Goal: Task Accomplishment & Management: Manage account settings

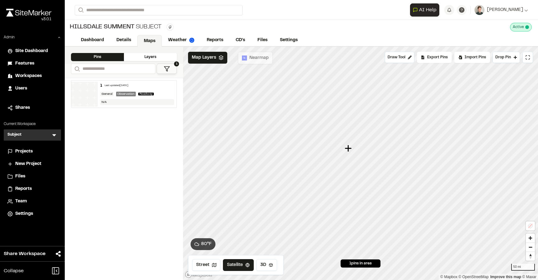
drag, startPoint x: 284, startPoint y: 177, endPoint x: 349, endPoint y: 145, distance: 71.8
click at [349, 145] on icon "Map marker" at bounding box center [348, 148] width 7 height 7
click at [467, 182] on icon "Map marker" at bounding box center [466, 182] width 7 height 7
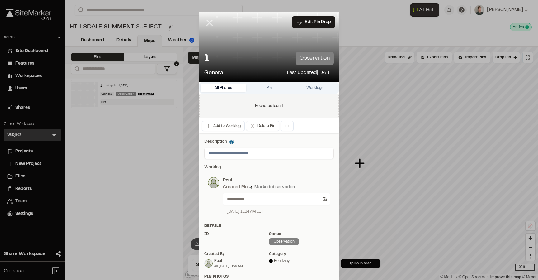
click at [208, 23] on icon at bounding box center [209, 22] width 11 height 11
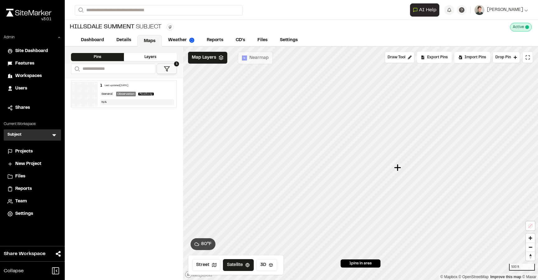
click at [21, 90] on span "Users" at bounding box center [21, 88] width 12 height 7
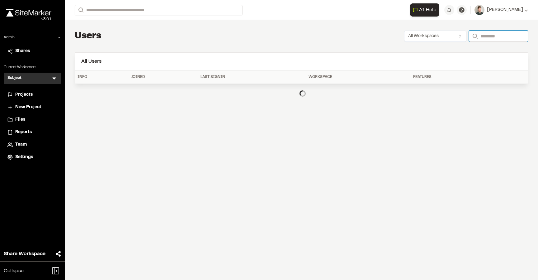
click at [498, 34] on input "Search" at bounding box center [498, 36] width 59 height 11
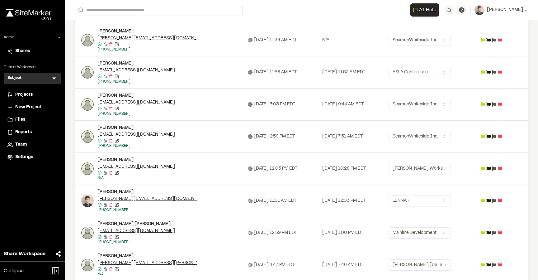
scroll to position [167, 0]
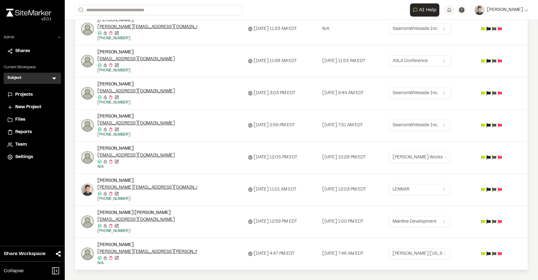
type input "******"
click at [449, 188] on html "**********" at bounding box center [269, 140] width 538 height 280
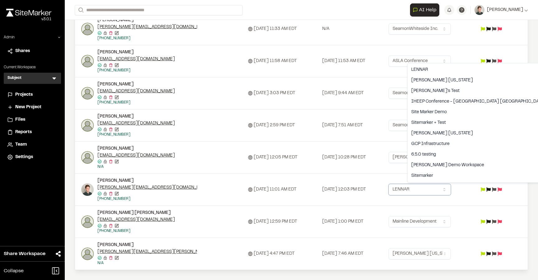
click at [505, 188] on html "**********" at bounding box center [269, 140] width 538 height 280
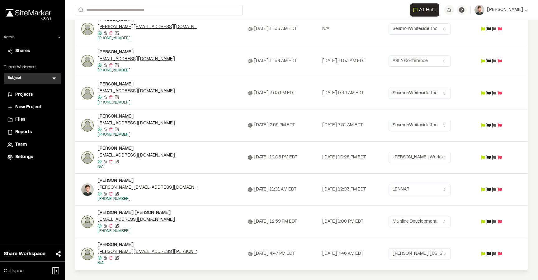
click at [497, 189] on icon at bounding box center [494, 189] width 4 height 4
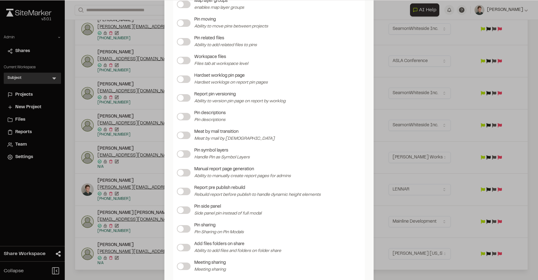
scroll to position [754, 0]
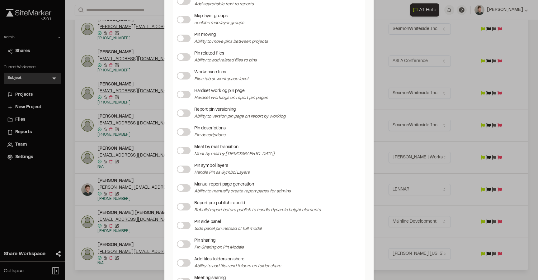
click at [182, 114] on label at bounding box center [184, 112] width 14 height 7
click at [184, 134] on span at bounding box center [181, 132] width 6 height 6
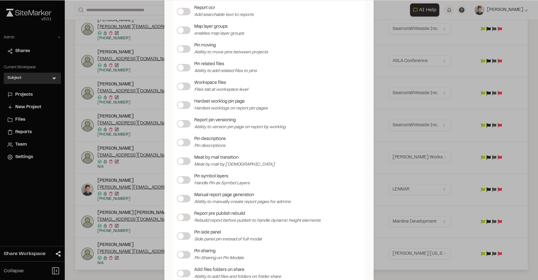
scroll to position [824, 0]
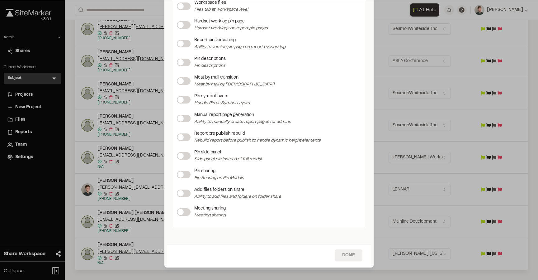
click at [350, 255] on button "Done" at bounding box center [349, 255] width 28 height 12
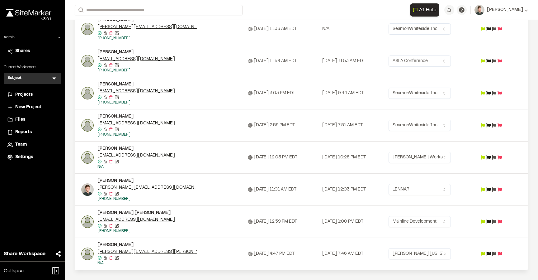
click at [57, 78] on icon at bounding box center [54, 78] width 6 height 6
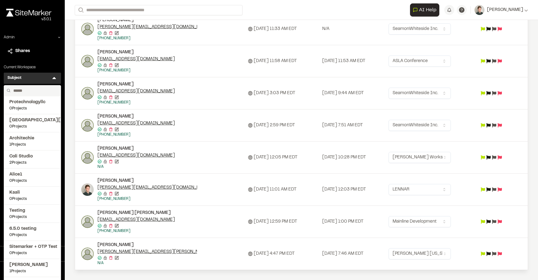
click at [37, 90] on input "text" at bounding box center [34, 90] width 47 height 11
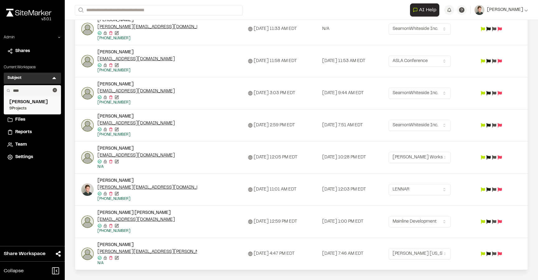
type input "****"
click at [31, 107] on span "9 Projects" at bounding box center [32, 109] width 46 height 6
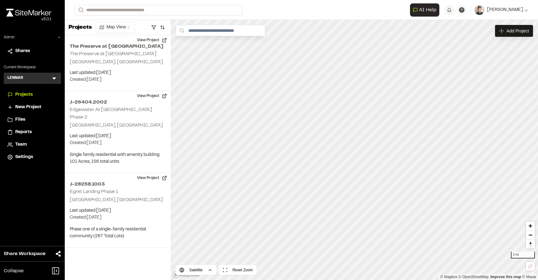
click at [51, 77] on icon at bounding box center [54, 78] width 6 height 6
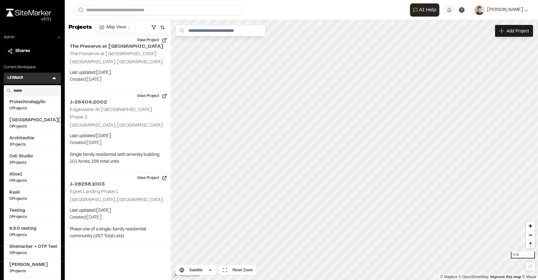
click at [40, 92] on input "text" at bounding box center [34, 90] width 47 height 11
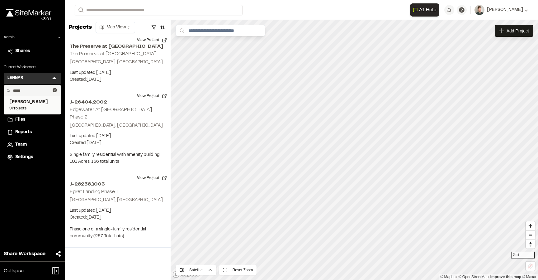
type input "*****"
click at [31, 106] on span "9 Projects" at bounding box center [32, 109] width 46 height 6
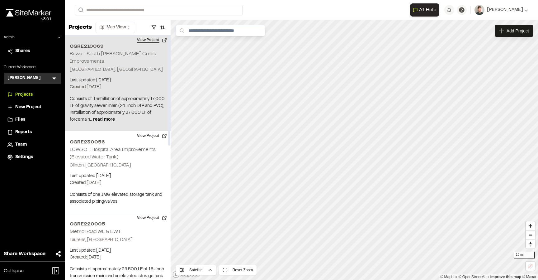
click at [147, 42] on button "View Project" at bounding box center [151, 40] width 37 height 10
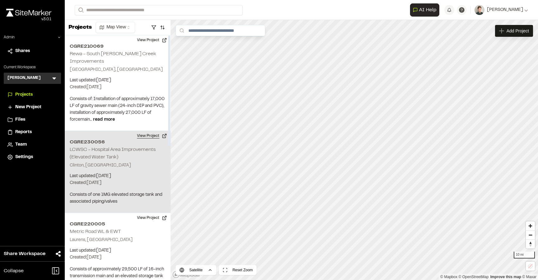
click at [144, 131] on button "View Project" at bounding box center [151, 136] width 37 height 10
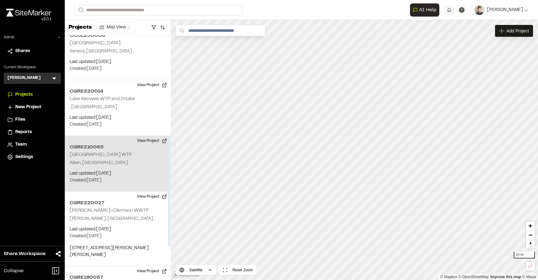
scroll to position [298, 0]
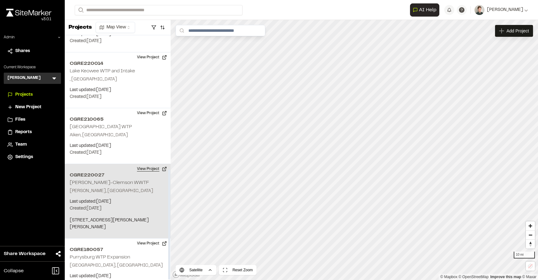
click at [148, 164] on button "View Project" at bounding box center [151, 169] width 37 height 10
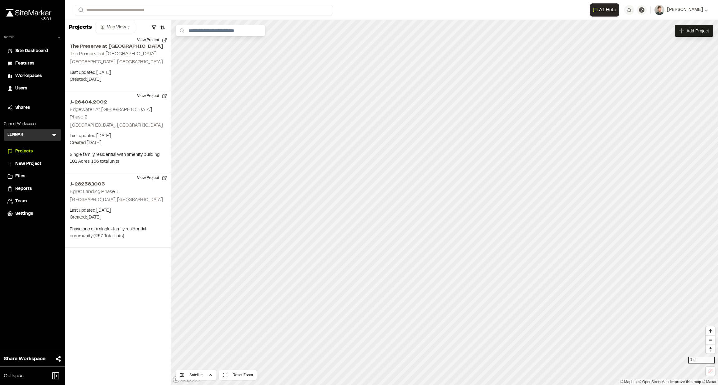
click at [59, 38] on icon at bounding box center [59, 38] width 4 height 4
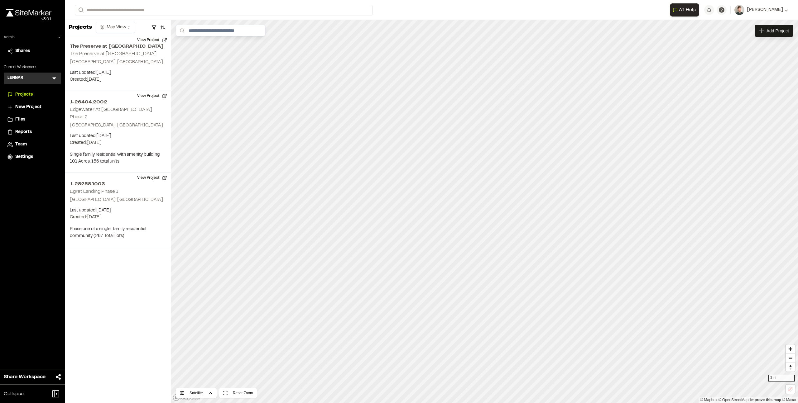
click at [55, 79] on icon at bounding box center [54, 78] width 6 height 6
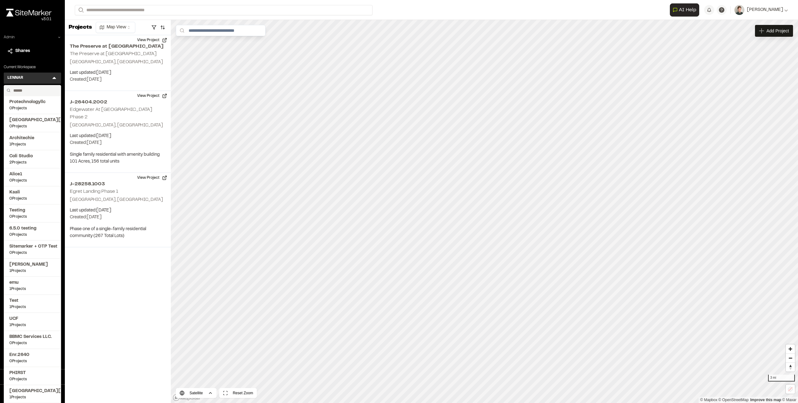
click at [21, 93] on input "text" at bounding box center [34, 90] width 47 height 11
type input "****"
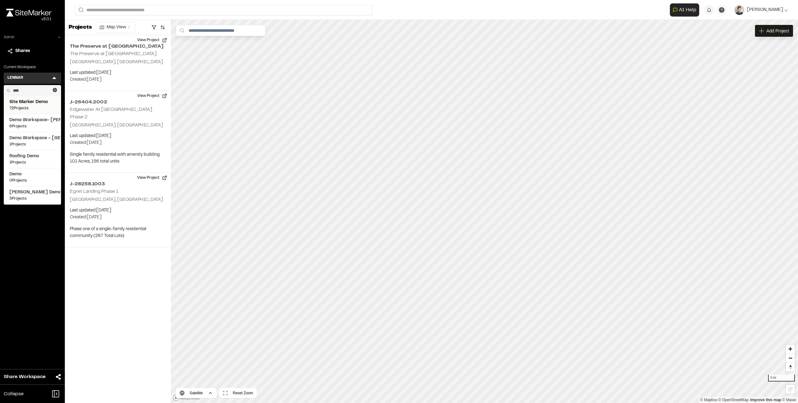
click at [35, 107] on span "72 Projects" at bounding box center [32, 109] width 46 height 6
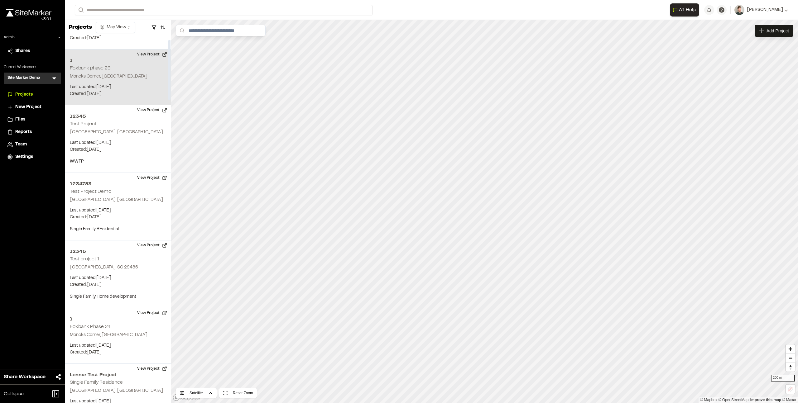
scroll to position [42, 0]
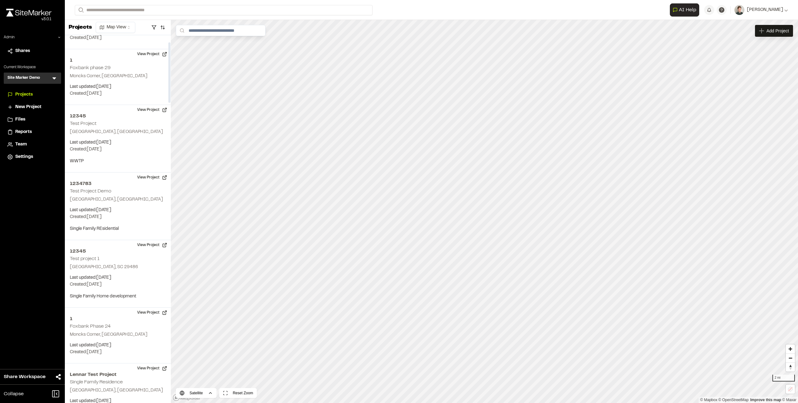
click at [53, 78] on icon at bounding box center [54, 78] width 6 height 6
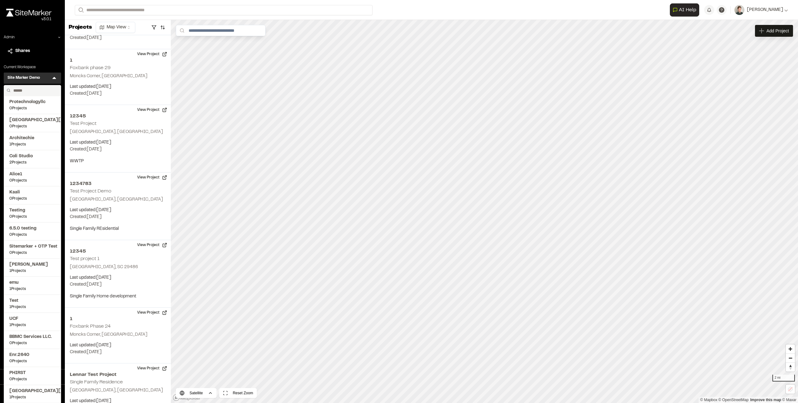
click at [21, 89] on input "text" at bounding box center [34, 90] width 47 height 11
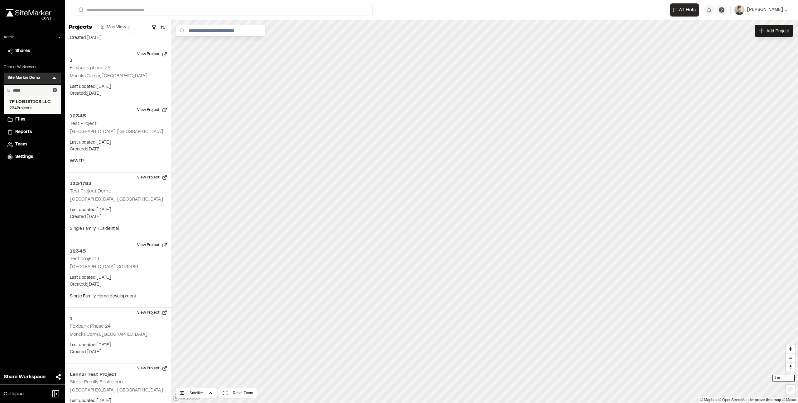
type input "*****"
click at [20, 103] on span "7P LOGISTICS LLC" at bounding box center [32, 102] width 46 height 7
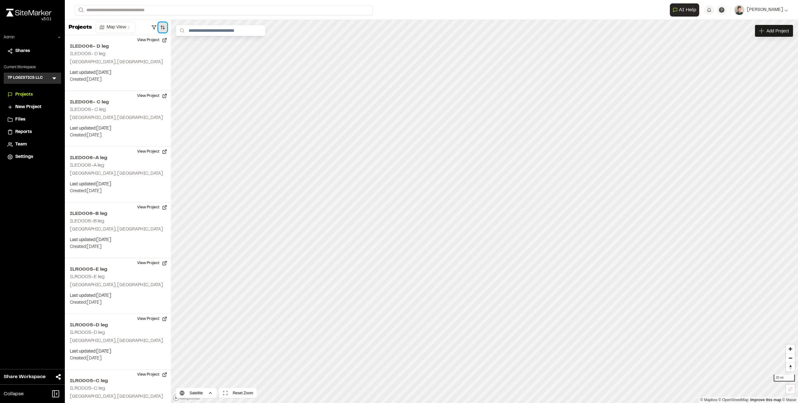
click at [166, 26] on button "button" at bounding box center [162, 27] width 9 height 10
click at [139, 60] on html "**********" at bounding box center [399, 201] width 798 height 403
click at [165, 76] on button "Apply Sort" at bounding box center [162, 75] width 98 height 11
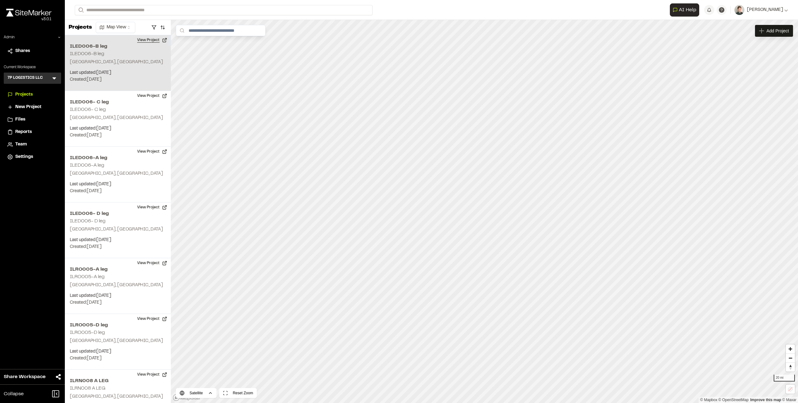
click at [158, 38] on button "View Project" at bounding box center [151, 40] width 37 height 10
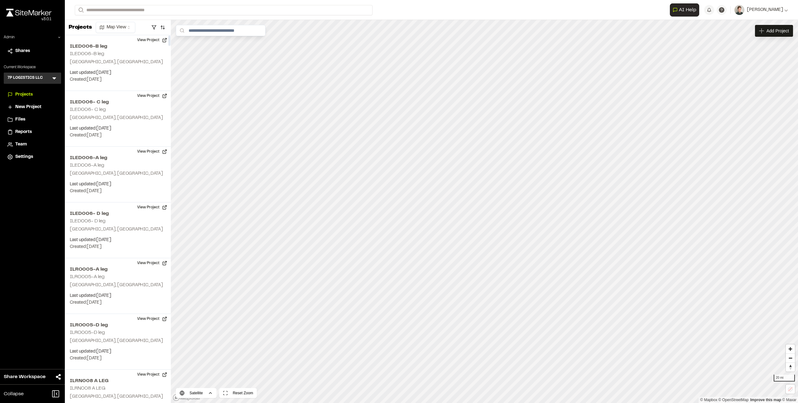
click at [55, 79] on icon at bounding box center [54, 79] width 4 height 2
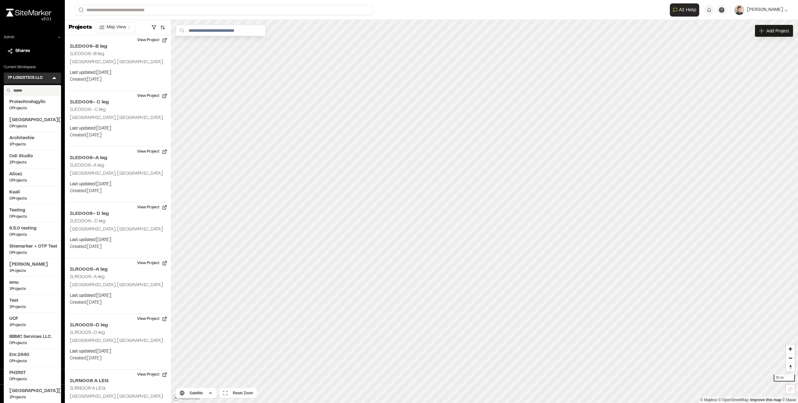
click at [17, 92] on input "text" at bounding box center [34, 90] width 47 height 11
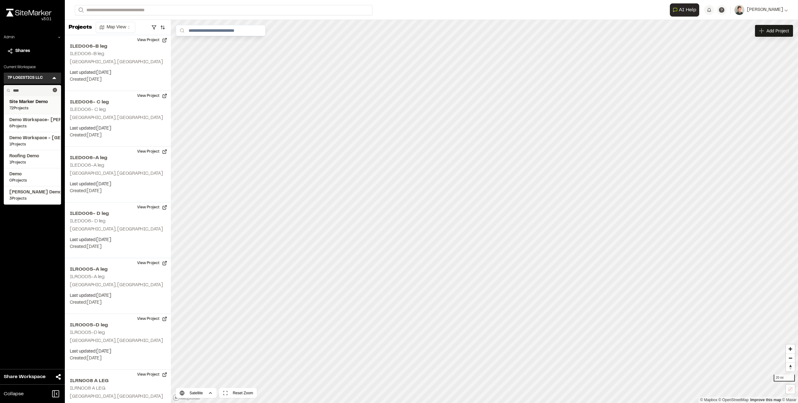
type input "****"
click at [30, 103] on span "Site Marker Demo" at bounding box center [32, 102] width 46 height 7
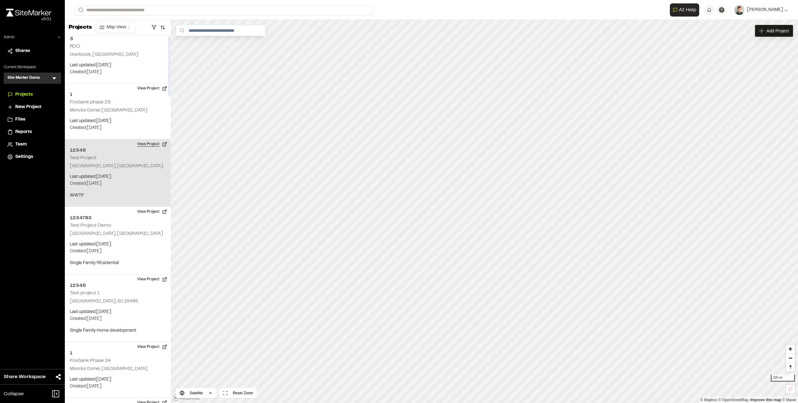
scroll to position [21, 0]
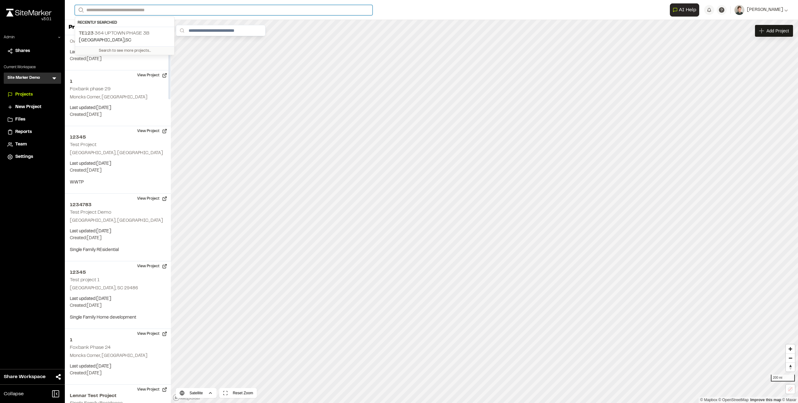
click at [130, 9] on input "Search" at bounding box center [224, 10] width 298 height 10
type input "**"
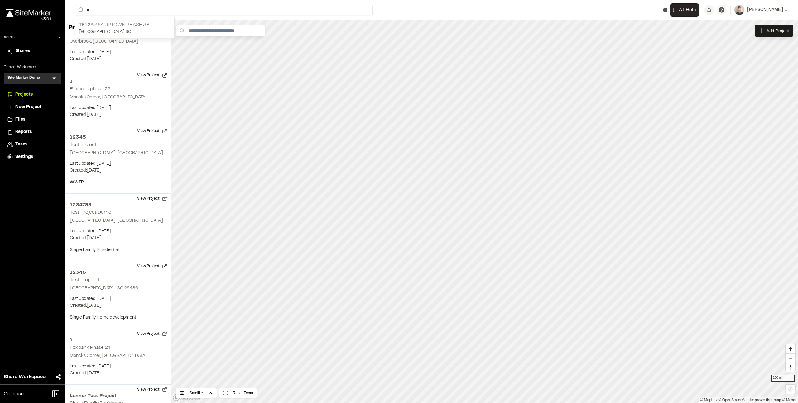
click at [128, 29] on p "Summerville , SC" at bounding box center [125, 32] width 92 height 7
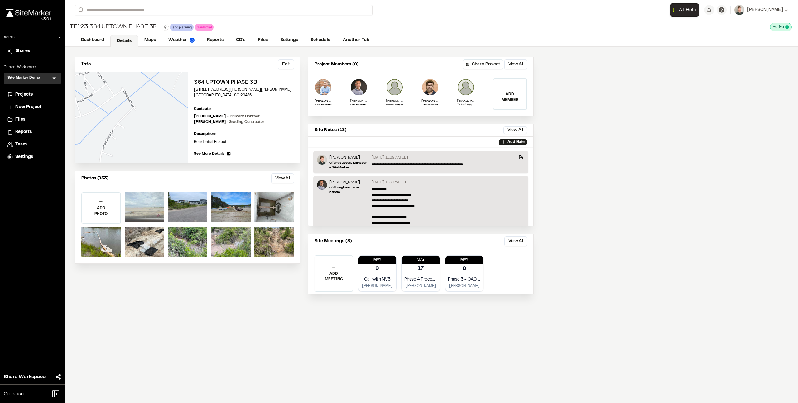
click at [143, 207] on div at bounding box center [145, 208] width 40 height 30
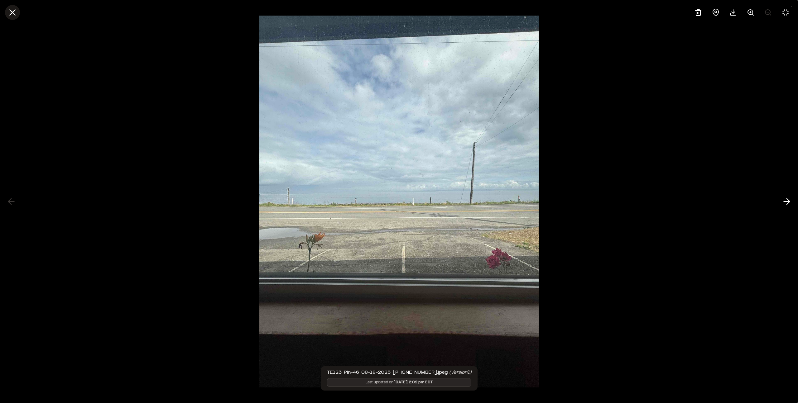
click at [11, 12] on icon at bounding box center [12, 12] width 11 height 11
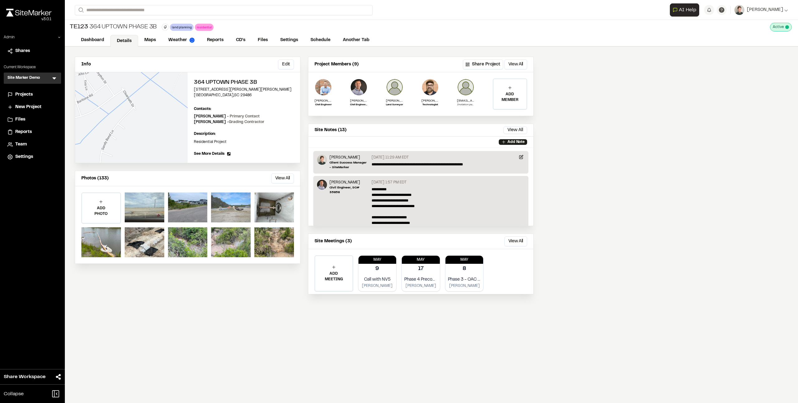
click at [243, 204] on div at bounding box center [231, 208] width 40 height 30
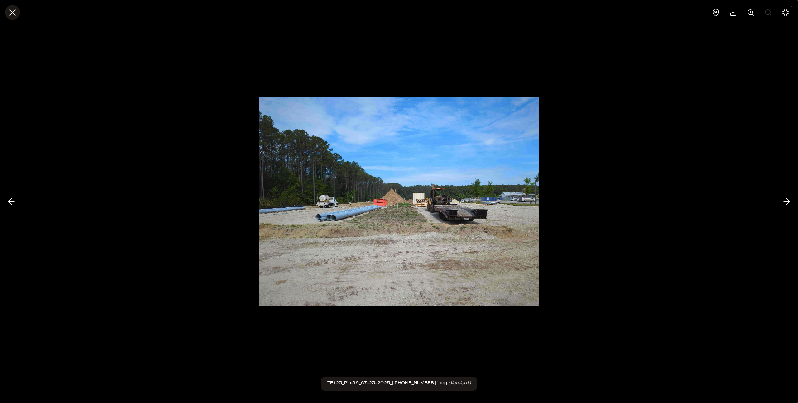
click at [13, 12] on line at bounding box center [12, 12] width 5 height 5
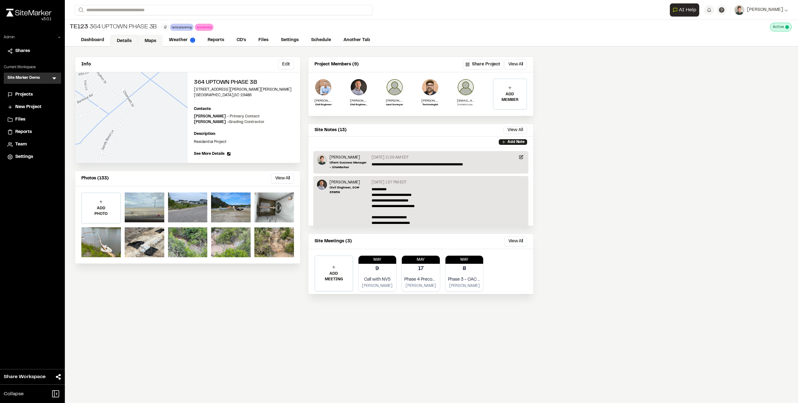
click at [145, 38] on link "Maps" at bounding box center [150, 41] width 25 height 12
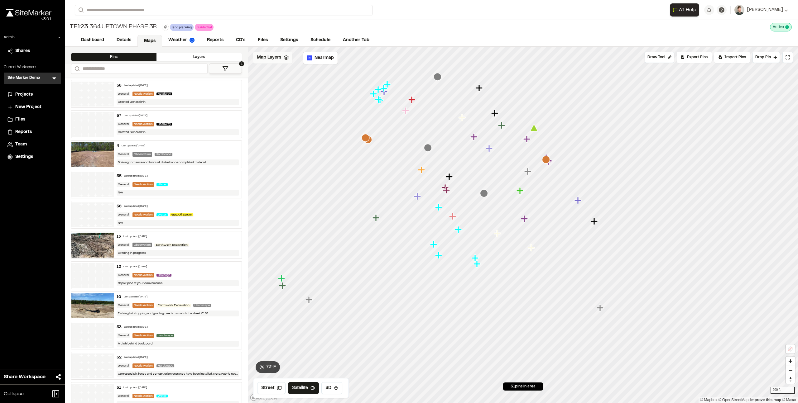
click at [274, 53] on div "Map Layers" at bounding box center [272, 58] width 39 height 12
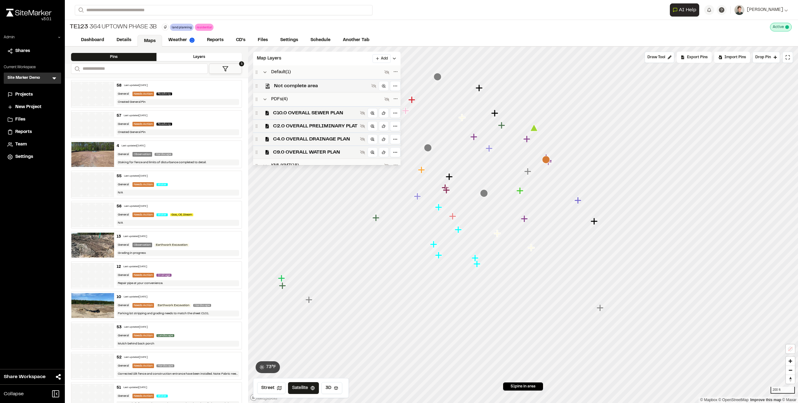
click at [284, 85] on span "Not complete area" at bounding box center [321, 85] width 95 height 7
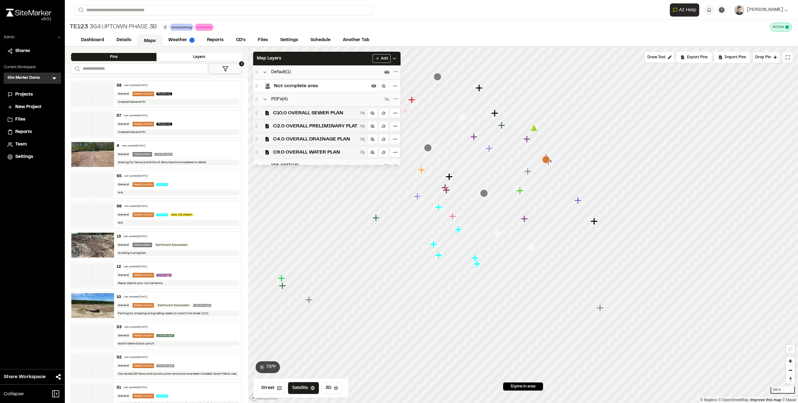
click at [284, 85] on span "Not complete area" at bounding box center [321, 85] width 95 height 7
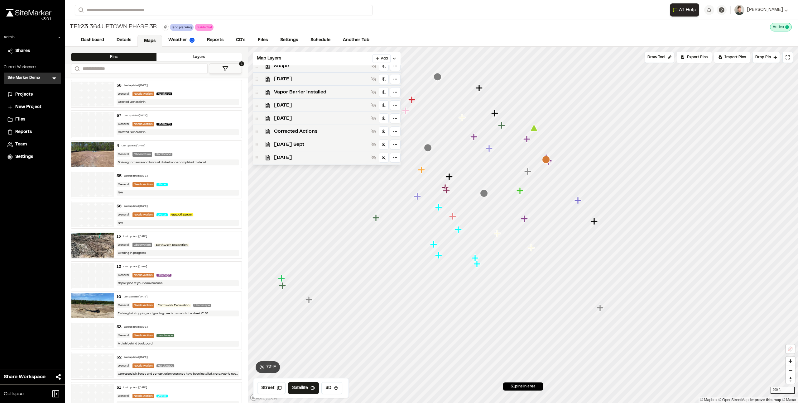
scroll to position [274, 0]
click at [288, 149] on div "NearMap Aerial [DATE]" at bounding box center [326, 154] width 147 height 13
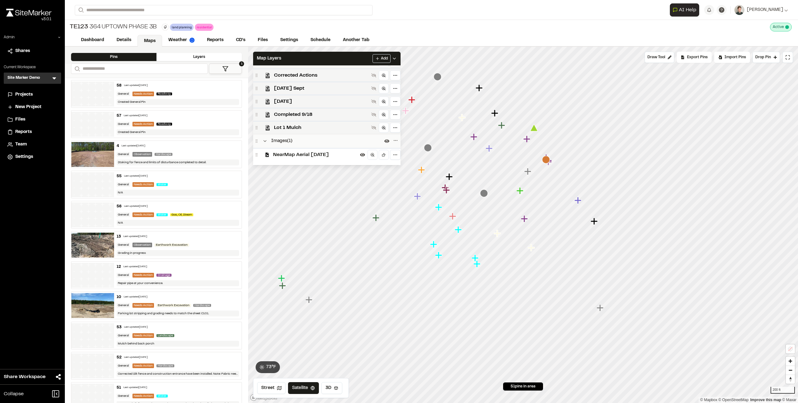
click at [288, 149] on div "NearMap Aerial [DATE]" at bounding box center [326, 154] width 147 height 13
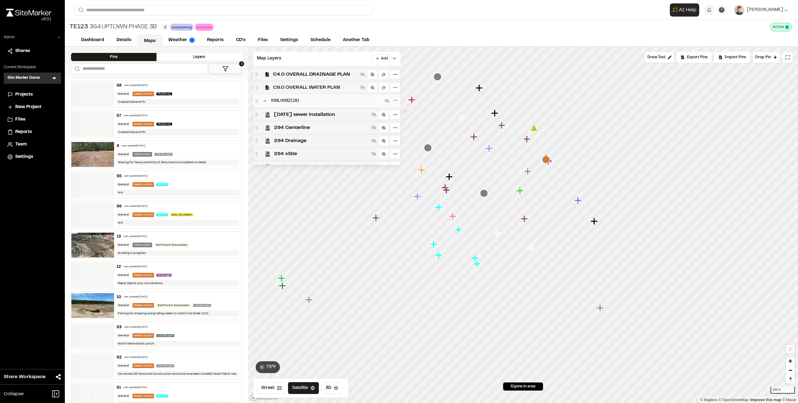
scroll to position [0, 0]
click at [297, 109] on span "C10.0 OVERALL SEWER PLAN" at bounding box center [315, 112] width 84 height 7
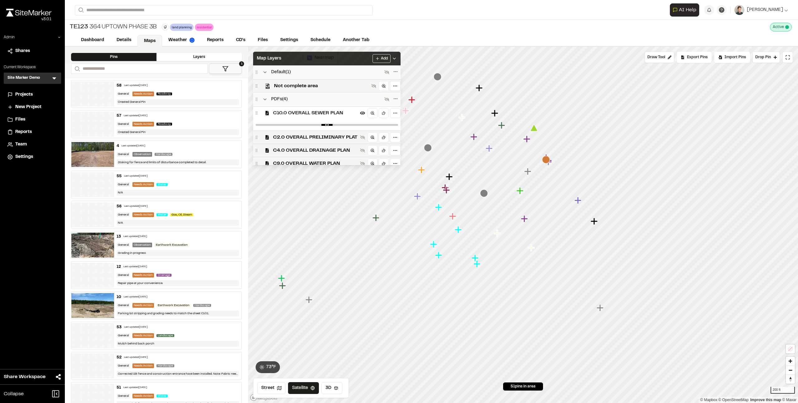
click at [301, 58] on div "Map Layers Add" at bounding box center [326, 59] width 147 height 14
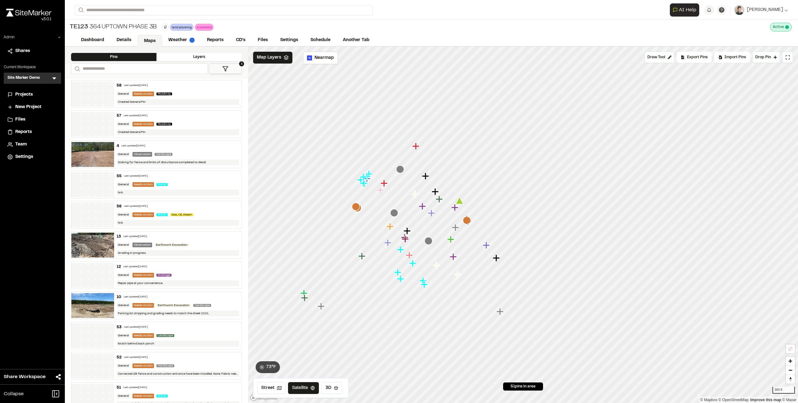
drag, startPoint x: 370, startPoint y: 108, endPoint x: 361, endPoint y: 186, distance: 79.0
click at [361, 186] on icon "Map marker" at bounding box center [364, 183] width 8 height 8
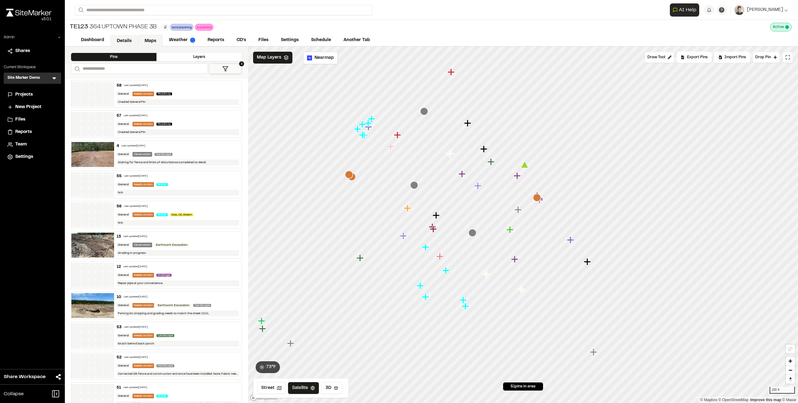
click at [122, 41] on link "Details" at bounding box center [124, 41] width 28 height 12
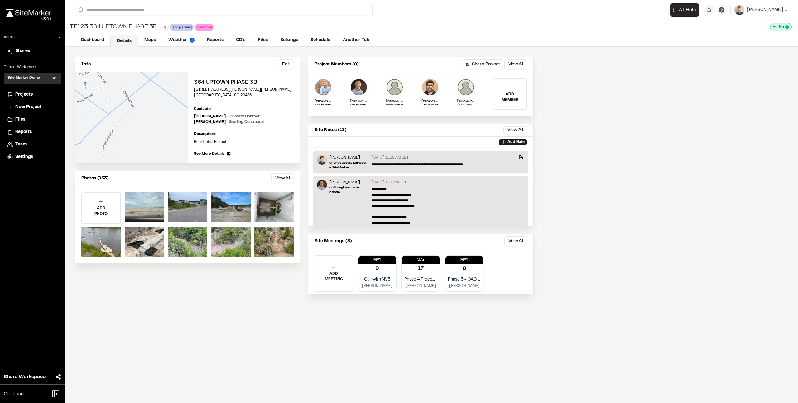
click at [254, 25] on div "TE123 364 Uptown Phase 3B land planning Delete Rename Edit Color Delete Tag Are…" at bounding box center [431, 27] width 733 height 14
click at [20, 92] on span "Projects" at bounding box center [23, 94] width 17 height 7
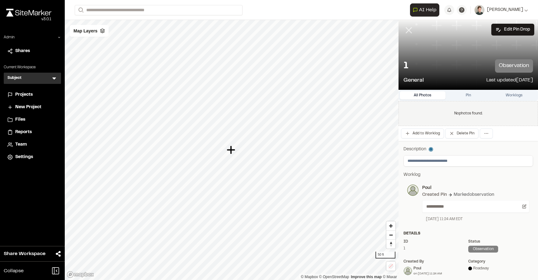
click at [408, 29] on icon at bounding box center [409, 30] width 11 height 11
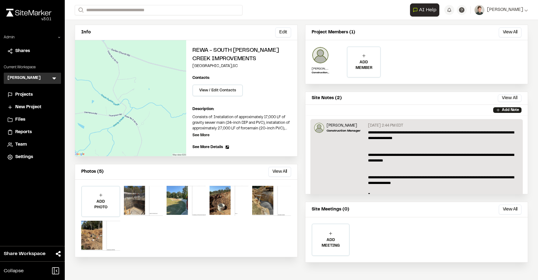
scroll to position [31, 0]
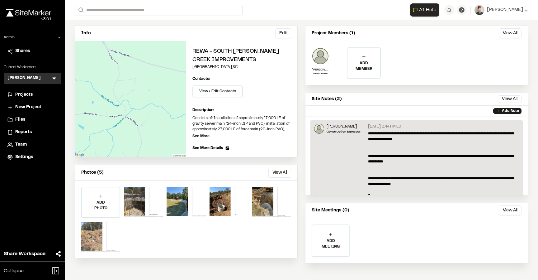
click at [103, 242] on div at bounding box center [100, 237] width 39 height 30
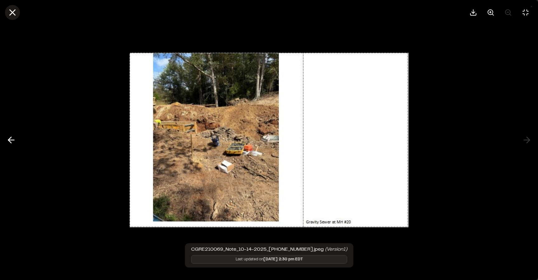
click at [10, 13] on icon at bounding box center [12, 12] width 11 height 11
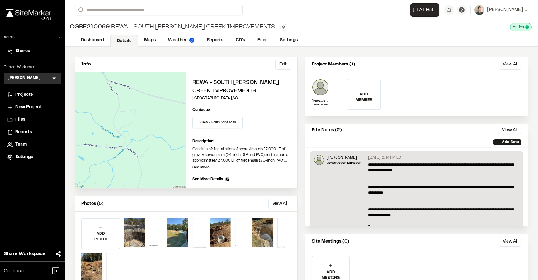
scroll to position [93, 0]
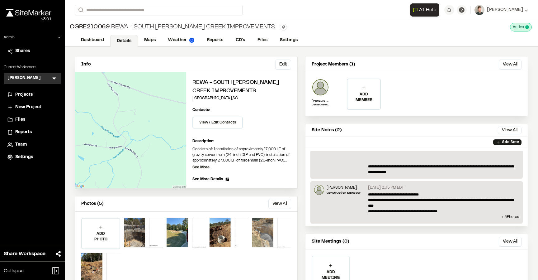
click at [258, 232] on div at bounding box center [271, 233] width 39 height 30
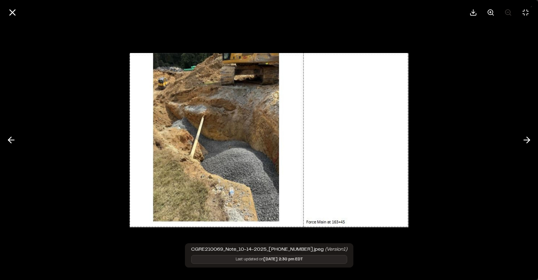
click at [102, 114] on div at bounding box center [269, 140] width 538 height 280
click at [111, 112] on div at bounding box center [269, 140] width 538 height 280
click at [12, 10] on icon at bounding box center [12, 12] width 11 height 11
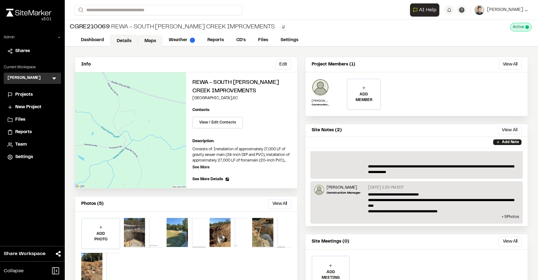
click at [155, 42] on link "Maps" at bounding box center [150, 41] width 25 height 12
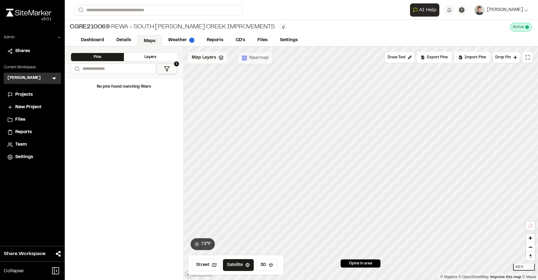
click at [215, 60] on span "Map Layers" at bounding box center [204, 57] width 24 height 7
click at [213, 60] on span "Map Layers" at bounding box center [204, 58] width 24 height 7
click at [132, 42] on link "Details" at bounding box center [124, 41] width 28 height 12
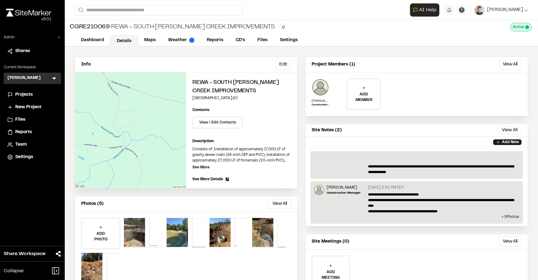
scroll to position [15, 0]
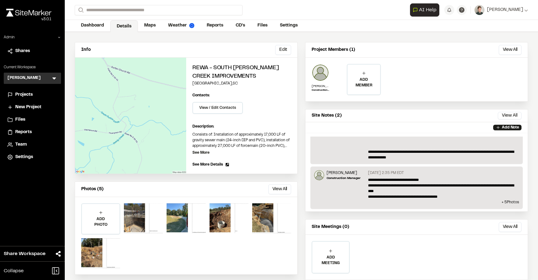
click at [409, 150] on p "**********" at bounding box center [443, 107] width 151 height 107
click at [210, 22] on link "Reports" at bounding box center [216, 26] width 30 height 12
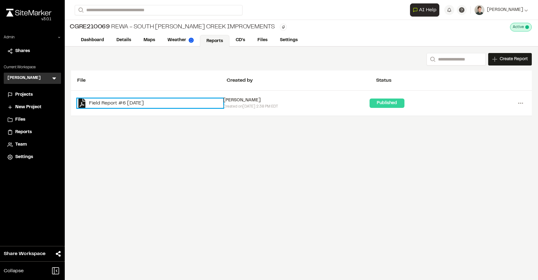
click at [129, 104] on link "Field Report #6 2025-10-13" at bounding box center [150, 102] width 146 height 9
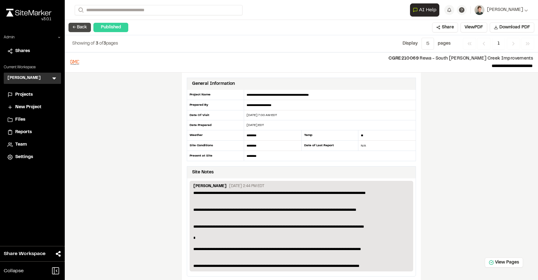
click at [79, 31] on button "← Back" at bounding box center [80, 27] width 22 height 9
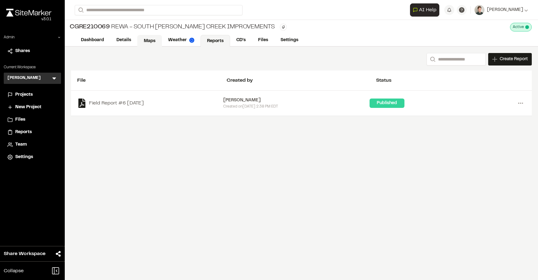
click at [140, 42] on link "Maps" at bounding box center [149, 41] width 25 height 12
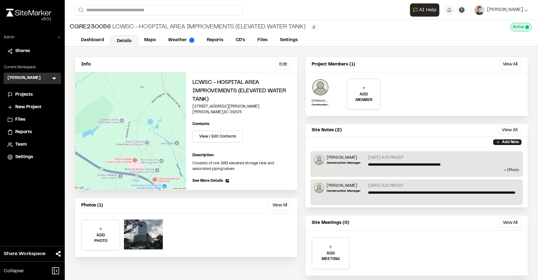
click at [150, 31] on div "CGRE230056 LCWSC - Hospital Area Improvements (Elevated Water Tank)" at bounding box center [188, 26] width 236 height 9
click at [148, 44] on link "Maps" at bounding box center [150, 41] width 25 height 12
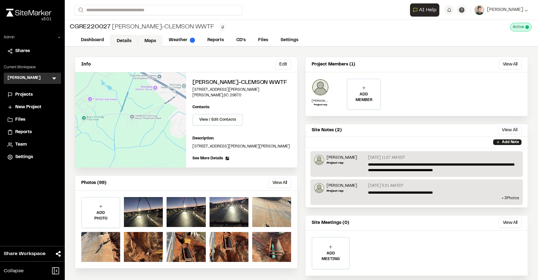
click at [150, 35] on link "Maps" at bounding box center [150, 41] width 25 height 12
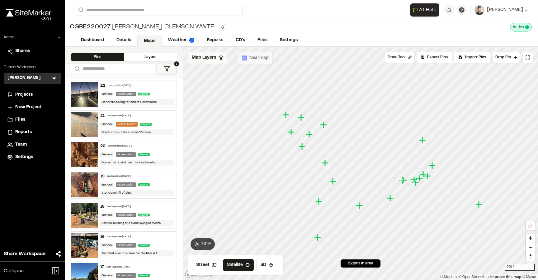
click at [217, 58] on div "Map Layers" at bounding box center [207, 58] width 39 height 12
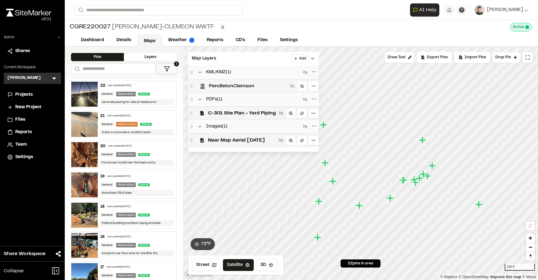
click at [215, 86] on span "PendletonClemson" at bounding box center [248, 85] width 78 height 7
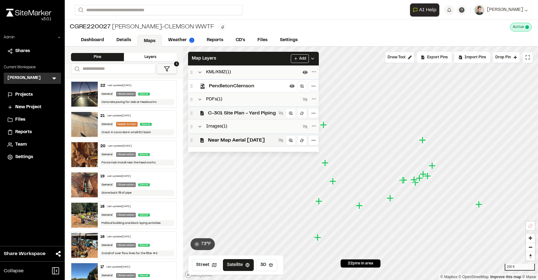
click at [216, 112] on span "C-301 Site Plan - Yard Piping" at bounding box center [242, 112] width 68 height 7
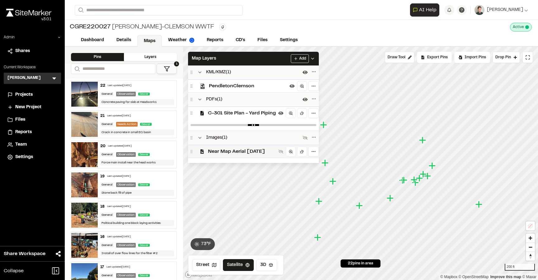
click at [215, 148] on span "Near Map Aerial [DATE]" at bounding box center [242, 151] width 68 height 7
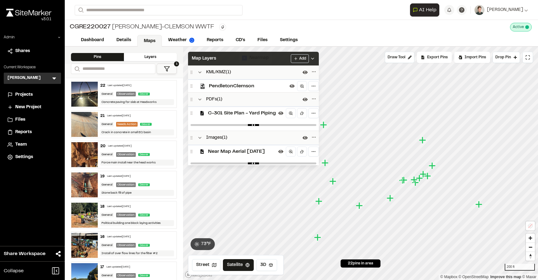
click at [231, 55] on div "Map Layers Add" at bounding box center [253, 59] width 131 height 14
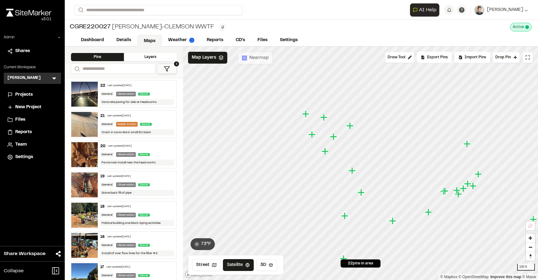
click at [88, 124] on img at bounding box center [84, 124] width 26 height 25
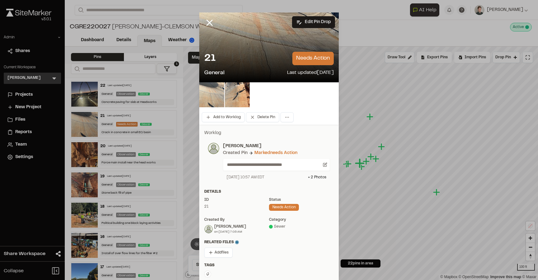
click at [218, 92] on img at bounding box center [211, 94] width 25 height 25
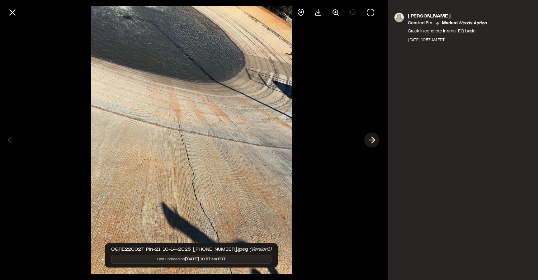
click at [370, 135] on icon at bounding box center [372, 140] width 10 height 11
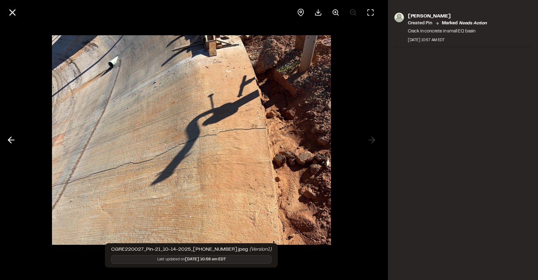
click at [374, 142] on div at bounding box center [191, 140] width 383 height 280
click at [11, 12] on line at bounding box center [12, 12] width 5 height 5
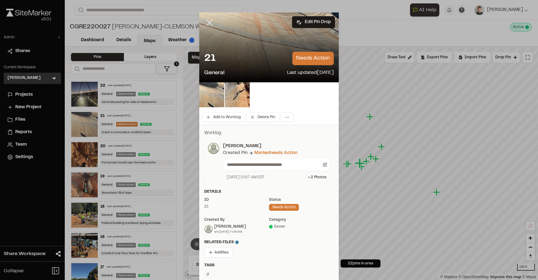
click at [210, 26] on icon at bounding box center [209, 22] width 11 height 11
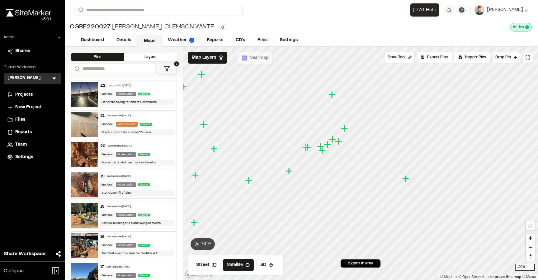
click at [405, 179] on icon "Map marker" at bounding box center [406, 178] width 7 height 7
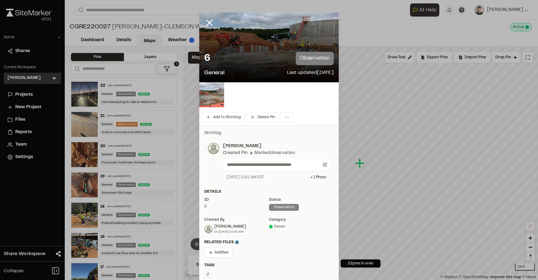
click at [206, 88] on img at bounding box center [211, 94] width 25 height 25
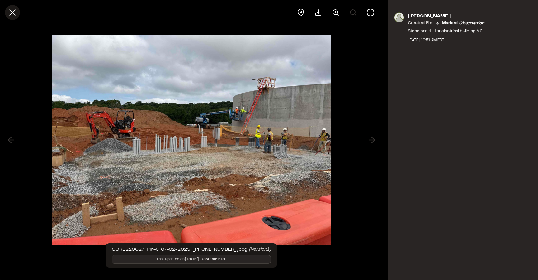
click at [12, 13] on line at bounding box center [12, 12] width 5 height 5
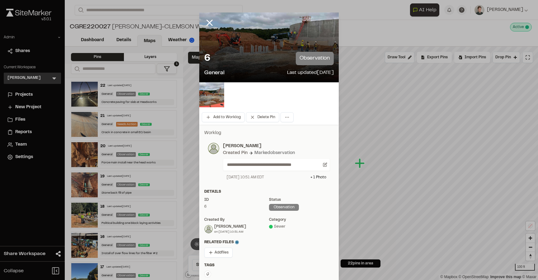
click at [217, 21] on div at bounding box center [214, 27] width 30 height 30
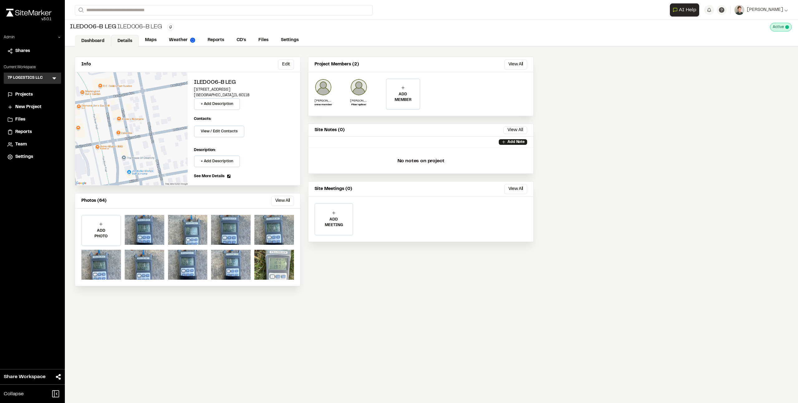
click at [102, 38] on link "Dashboard" at bounding box center [93, 41] width 36 height 12
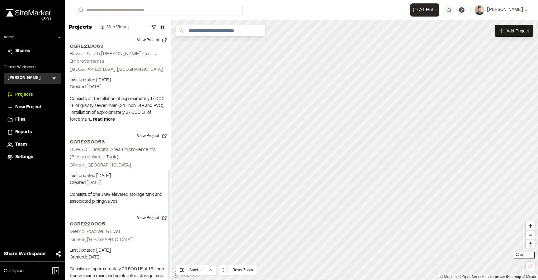
scroll to position [298, 0]
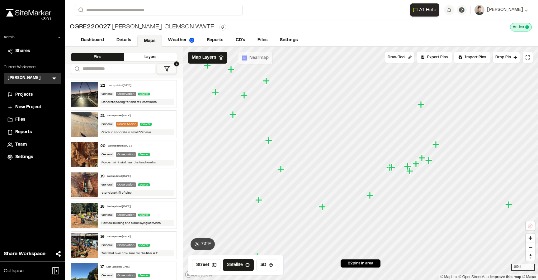
click at [17, 147] on span "Team" at bounding box center [21, 144] width 12 height 7
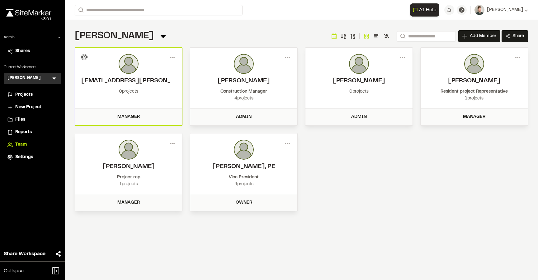
click at [232, 34] on div "[PERSON_NAME] Team Menu Search Add Member Invite New Team Member * Required Nam…" at bounding box center [302, 36] width 454 height 12
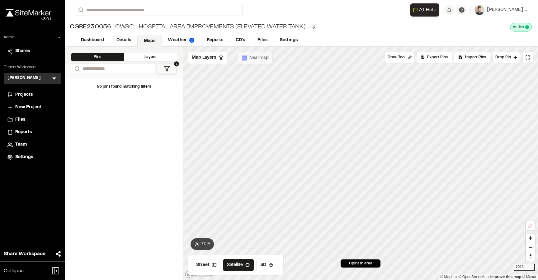
click at [17, 145] on span "Team" at bounding box center [21, 144] width 12 height 7
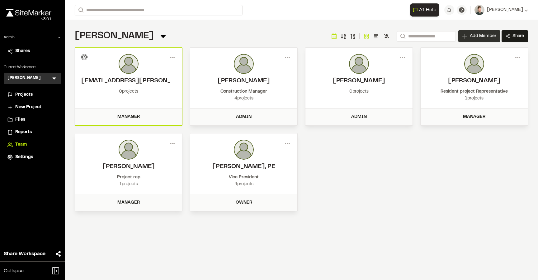
click at [467, 38] on icon at bounding box center [465, 36] width 5 height 5
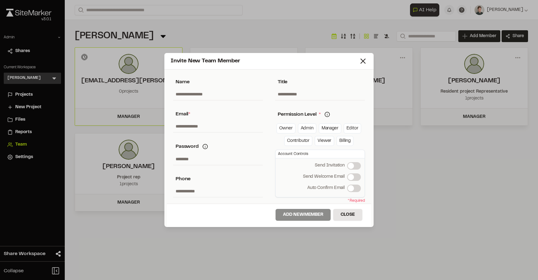
click at [194, 125] on input "text" at bounding box center [218, 126] width 90 height 12
paste input "**********"
type input "**********"
click at [338, 125] on link "Manager" at bounding box center [330, 128] width 22 height 10
click at [354, 174] on span at bounding box center [351, 177] width 6 height 6
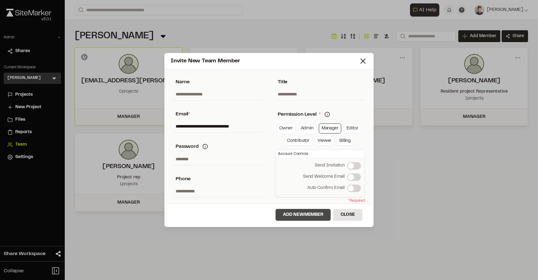
click at [295, 214] on button "Add New Member" at bounding box center [303, 215] width 55 height 12
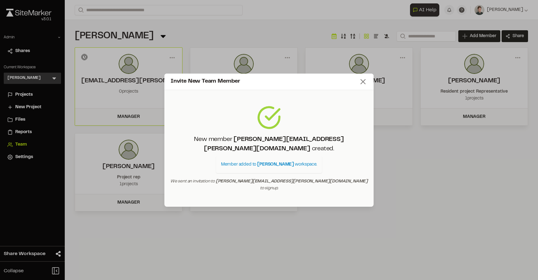
click at [363, 86] on icon at bounding box center [363, 81] width 9 height 9
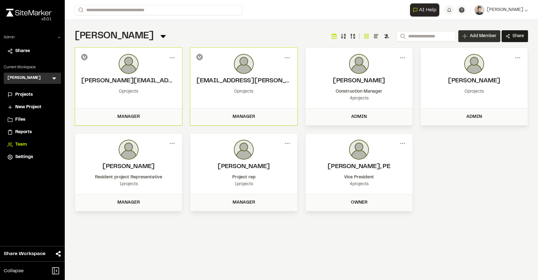
click at [475, 31] on div "Add Member" at bounding box center [480, 36] width 42 height 12
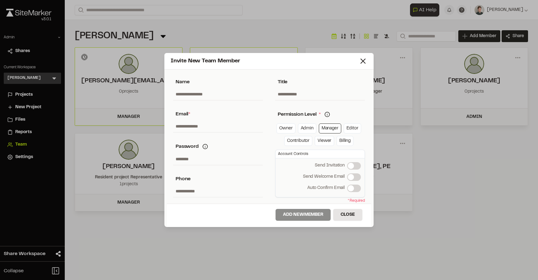
click at [188, 127] on input "text" at bounding box center [218, 126] width 90 height 12
paste input "**********"
type input "**********"
click at [354, 179] on span at bounding box center [351, 177] width 6 height 6
click at [305, 215] on button "Add New Member" at bounding box center [303, 215] width 55 height 12
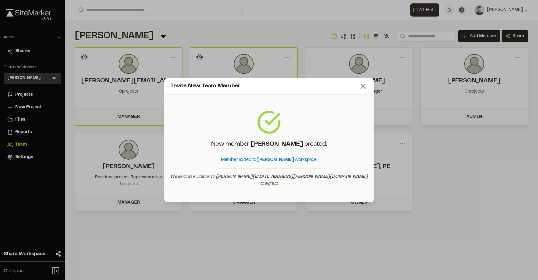
click at [364, 91] on icon at bounding box center [363, 86] width 9 height 9
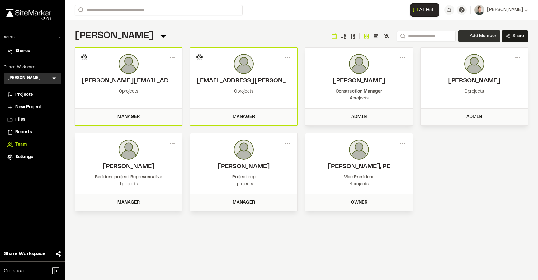
click at [477, 36] on span "Add Member" at bounding box center [483, 36] width 26 height 6
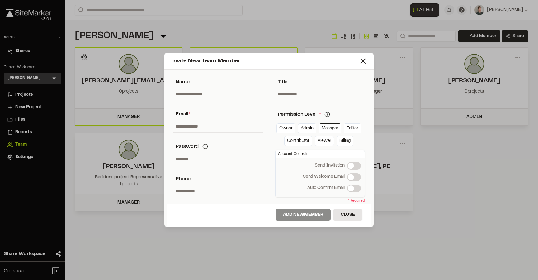
click at [196, 124] on input "text" at bounding box center [218, 126] width 90 height 12
click at [196, 128] on input "text" at bounding box center [218, 126] width 90 height 12
paste input "**********"
type input "**********"
click at [359, 182] on div "Account Controls Send Invitation Send Invitation Send Welcome Email Send Welcom…" at bounding box center [320, 174] width 90 height 48
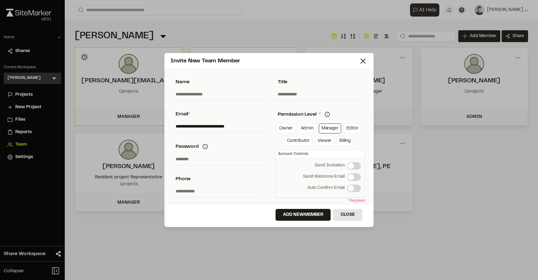
click at [354, 179] on span at bounding box center [351, 177] width 6 height 6
click at [300, 213] on button "Add New Member" at bounding box center [303, 215] width 55 height 12
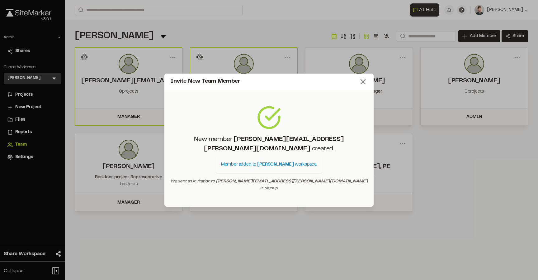
click at [363, 86] on icon at bounding box center [363, 81] width 9 height 9
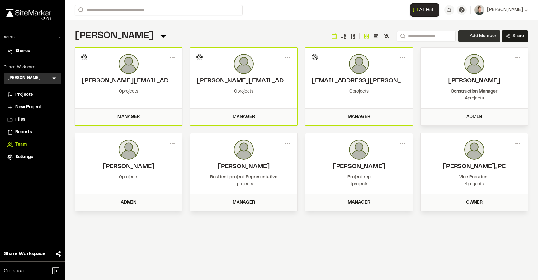
click at [475, 34] on span "Add Member" at bounding box center [483, 36] width 26 height 6
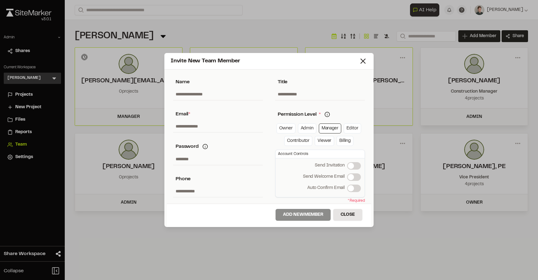
click at [226, 131] on input "text" at bounding box center [218, 126] width 90 height 12
paste input "**********"
type input "**********"
click at [357, 172] on div "Account Controls Send Invitation Send Invitation Send Welcome Email Send Welcom…" at bounding box center [320, 174] width 90 height 48
click at [354, 176] on span at bounding box center [351, 177] width 6 height 6
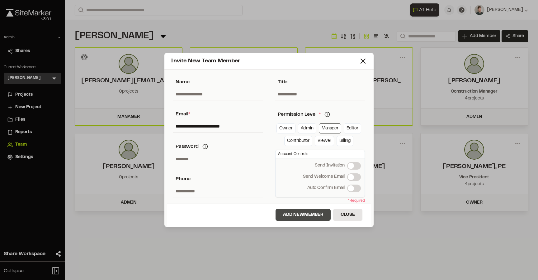
click at [307, 213] on button "Add New Member" at bounding box center [303, 215] width 55 height 12
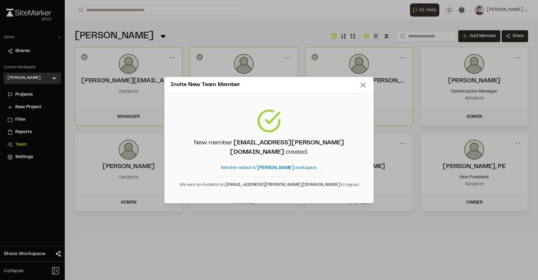
click at [363, 87] on line at bounding box center [363, 85] width 4 height 4
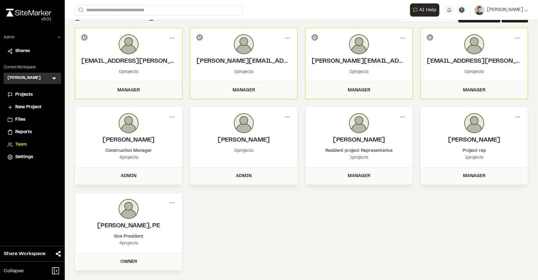
scroll to position [20, 0]
click at [287, 37] on icon at bounding box center [288, 37] width 10 height 10
click at [260, 47] on div "View" at bounding box center [265, 50] width 54 height 9
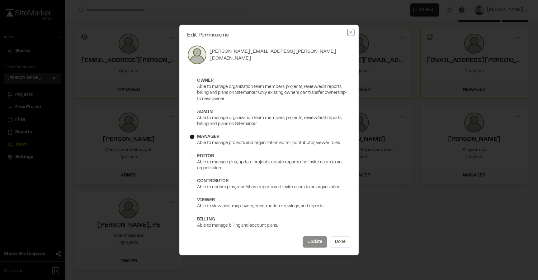
click at [351, 33] on icon "button" at bounding box center [351, 32] width 5 height 5
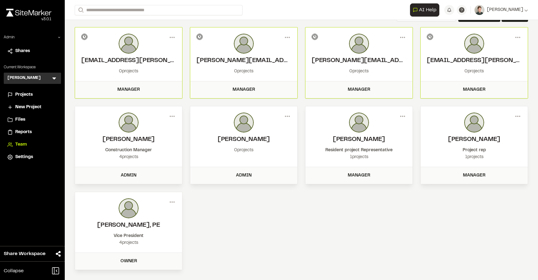
click at [20, 95] on span "Projects" at bounding box center [23, 94] width 17 height 7
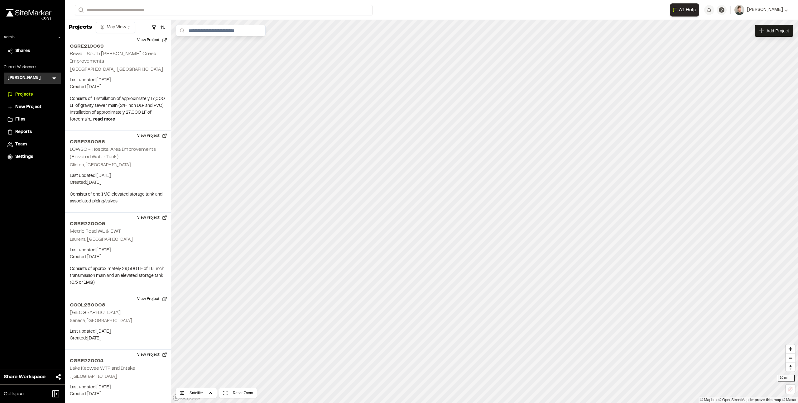
click at [397, 7] on form "Search" at bounding box center [372, 10] width 595 height 10
click at [398, 15] on form "Search" at bounding box center [372, 10] width 595 height 10
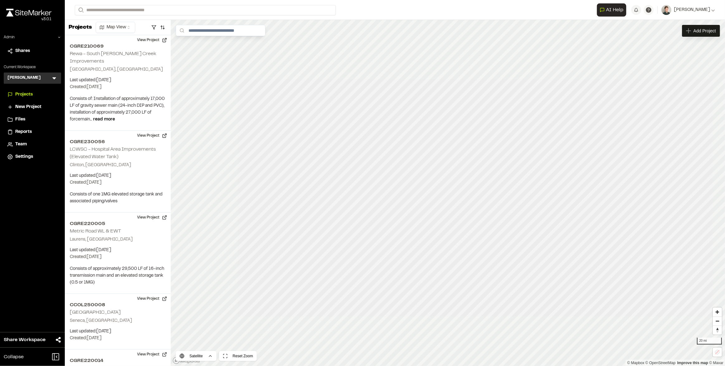
click at [23, 146] on span "Team" at bounding box center [21, 144] width 12 height 7
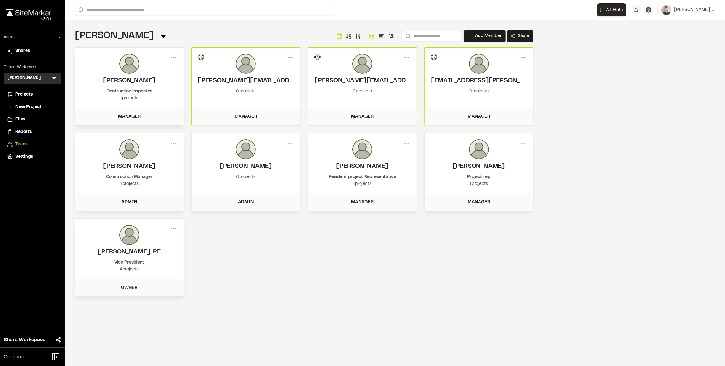
click at [259, 245] on div "Menu Jacob Hubbard Contruction inspector 1 projects Manager Menu richard.philli…" at bounding box center [304, 172] width 459 height 250
click at [186, 56] on div "Menu Jacob Hubbard Contruction inspector 1 projects Manager Menu richard.philli…" at bounding box center [304, 172] width 459 height 250
click at [480, 35] on span "Add Member" at bounding box center [488, 36] width 26 height 6
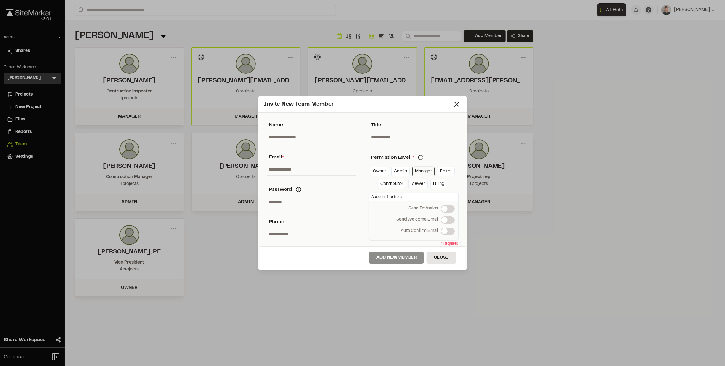
click at [422, 173] on link "Manager" at bounding box center [423, 172] width 22 height 10
click at [456, 104] on icon at bounding box center [456, 104] width 9 height 9
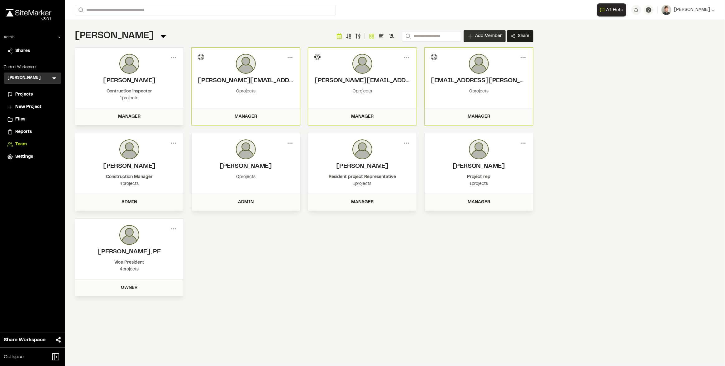
click at [478, 36] on span "Add Member" at bounding box center [488, 36] width 26 height 6
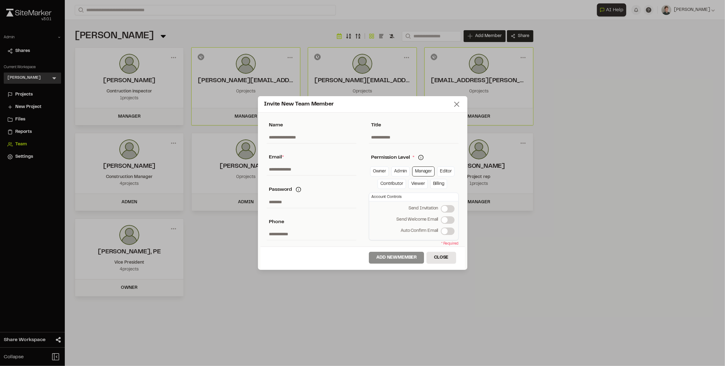
click at [456, 103] on icon at bounding box center [456, 104] width 9 height 9
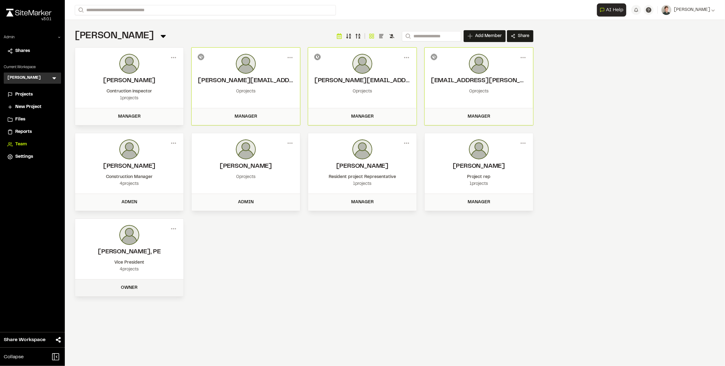
click at [130, 279] on div "Owner" at bounding box center [129, 288] width 108 height 17
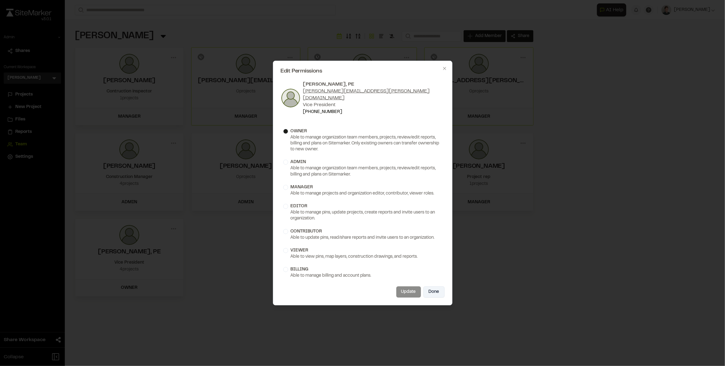
click at [430, 279] on button "Done" at bounding box center [433, 292] width 21 height 11
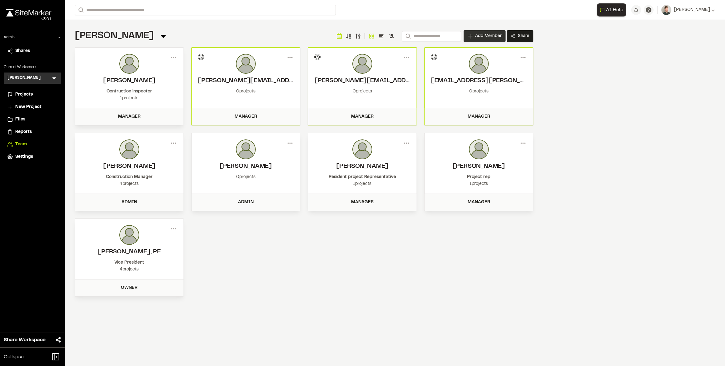
click at [485, 39] on span "Add Member" at bounding box center [488, 36] width 26 height 6
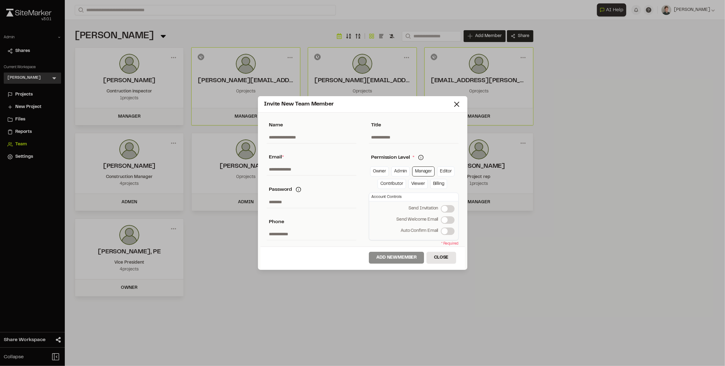
click at [421, 160] on circle at bounding box center [420, 157] width 5 height 5
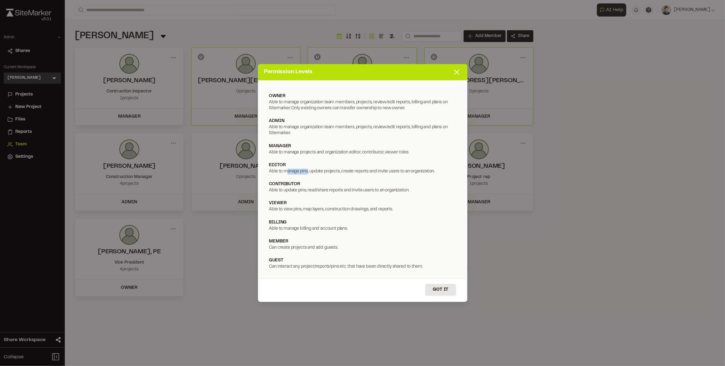
drag, startPoint x: 286, startPoint y: 170, endPoint x: 308, endPoint y: 169, distance: 21.8
click at [308, 169] on div "Able to manage pins, update projects, create reports and invite users to an org…" at bounding box center [362, 172] width 187 height 6
drag, startPoint x: 312, startPoint y: 171, endPoint x: 345, endPoint y: 171, distance: 32.1
click at [345, 171] on div "Able to manage pins, update projects, create reports and invite users to an org…" at bounding box center [362, 172] width 187 height 6
drag, startPoint x: 352, startPoint y: 171, endPoint x: 381, endPoint y: 171, distance: 28.4
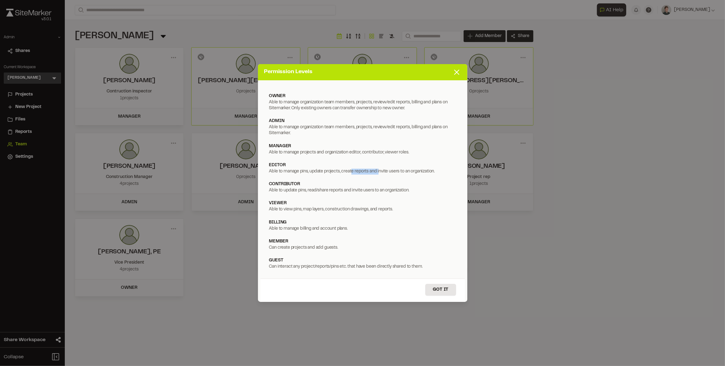
click at [381, 171] on div "Able to manage pins, update projects, create reports and invite users to an org…" at bounding box center [362, 172] width 187 height 6
drag, startPoint x: 382, startPoint y: 171, endPoint x: 442, endPoint y: 170, distance: 60.1
click at [442, 170] on div "Able to manage pins, update projects, create reports and invite users to an org…" at bounding box center [362, 172] width 187 height 6
drag, startPoint x: 267, startPoint y: 168, endPoint x: 295, endPoint y: 176, distance: 29.0
click at [295, 176] on div "editor Able to manage pins, update projects, create reports and invite users to…" at bounding box center [363, 169] width 192 height 18
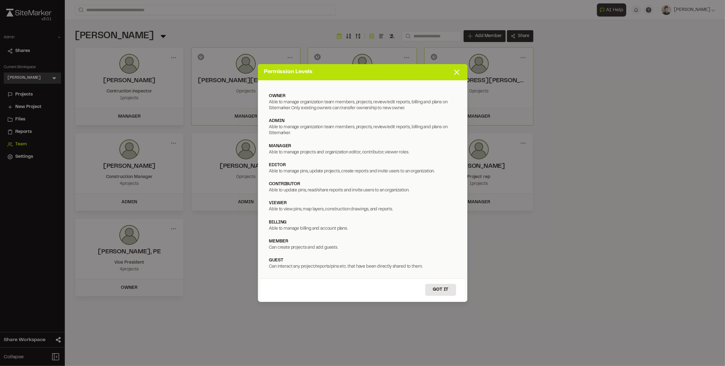
click at [280, 193] on div "Able to update pins, read/share reports and invite users to an organization." at bounding box center [362, 191] width 187 height 6
drag, startPoint x: 267, startPoint y: 193, endPoint x: 303, endPoint y: 193, distance: 36.1
click at [303, 193] on div "contributor Able to update pins, read/share reports and invite users to an orga…" at bounding box center [363, 188] width 192 height 18
drag, startPoint x: 311, startPoint y: 192, endPoint x: 398, endPoint y: 195, distance: 87.0
click at [398, 195] on div "contributor Able to update pins, read/share reports and invite users to an orga…" at bounding box center [363, 188] width 192 height 18
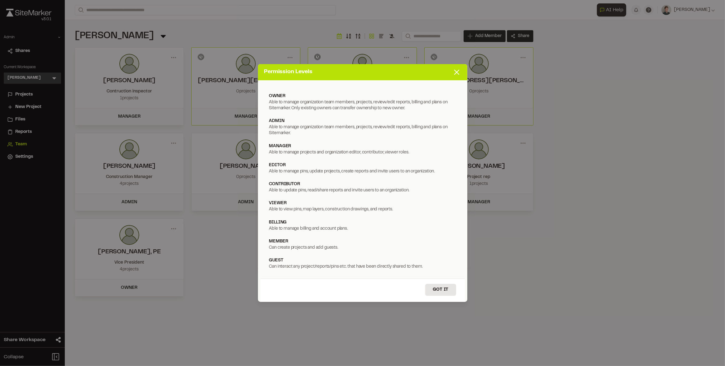
click at [390, 199] on div "viewer Able to view pins, map layers, construction drawings, and reports." at bounding box center [363, 207] width 192 height 18
drag, startPoint x: 267, startPoint y: 210, endPoint x: 316, endPoint y: 214, distance: 49.1
click at [316, 214] on div "viewer Able to view pins, map layers, construction drawings, and reports." at bounding box center [363, 207] width 192 height 18
drag, startPoint x: 272, startPoint y: 265, endPoint x: 385, endPoint y: 272, distance: 113.3
click at [385, 272] on div "guest Can interact any project/reports/pins etc. that have been directly shared…" at bounding box center [363, 264] width 192 height 18
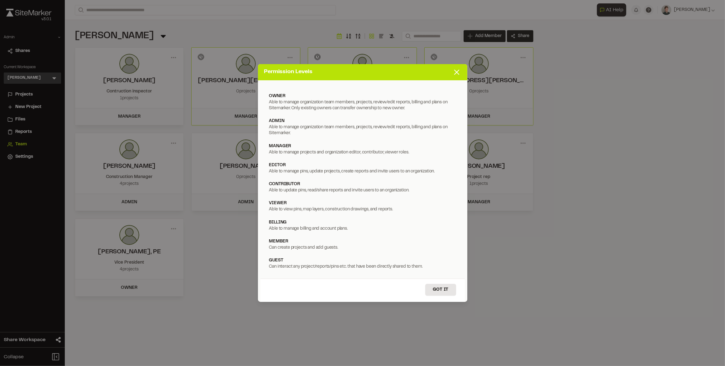
click at [313, 244] on div "member" at bounding box center [362, 241] width 187 height 7
drag, startPoint x: 341, startPoint y: 248, endPoint x: 256, endPoint y: 239, distance: 85.2
click at [256, 239] on div "Permission Levels owner Able to manage organization team members, projects, rev…" at bounding box center [362, 183] width 725 height 366
click at [294, 239] on div "member" at bounding box center [362, 241] width 187 height 7
drag, startPoint x: 267, startPoint y: 204, endPoint x: 359, endPoint y: 219, distance: 93.0
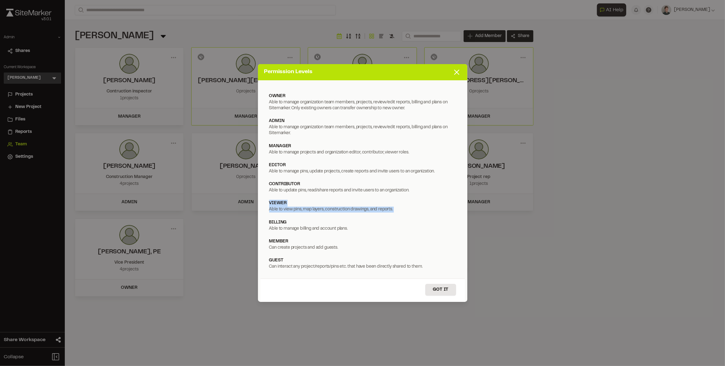
click at [359, 219] on div "owner Able to manage organization team members, projects, review/edit reports, …" at bounding box center [362, 181] width 204 height 196
click at [332, 196] on div "contributor Able to update pins, read/share reports and invite users to an orga…" at bounding box center [363, 188] width 192 height 18
click at [455, 70] on icon at bounding box center [456, 72] width 9 height 9
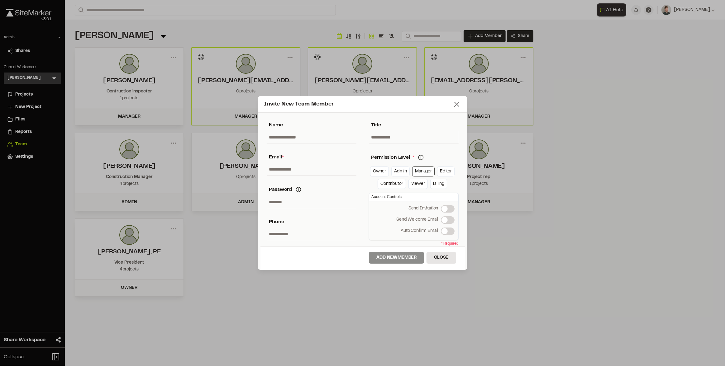
click at [458, 103] on line at bounding box center [457, 104] width 4 height 4
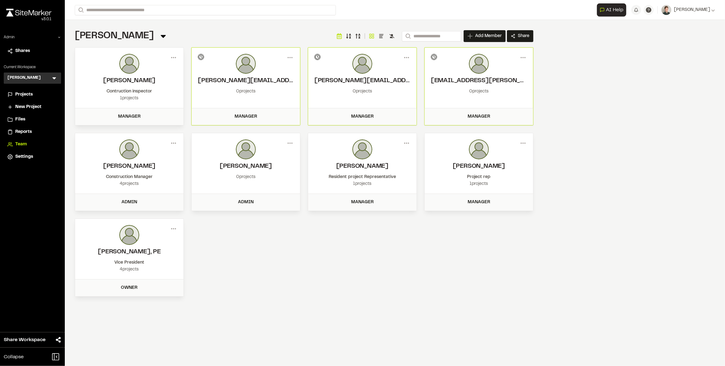
click at [260, 29] on div "Goodwyn Mills Cawood Team Menu Search Add Member Invite New Team Member * Requi…" at bounding box center [304, 163] width 479 height 287
click at [291, 57] on icon at bounding box center [290, 58] width 10 height 10
click at [277, 37] on div "Goodwyn Mills Cawood Team Menu Search Add Member Invite New Team Member * Requi…" at bounding box center [304, 36] width 459 height 12
click at [288, 58] on circle at bounding box center [288, 57] width 1 height 1
click at [255, 78] on div "Edit Permissions" at bounding box center [268, 79] width 54 height 9
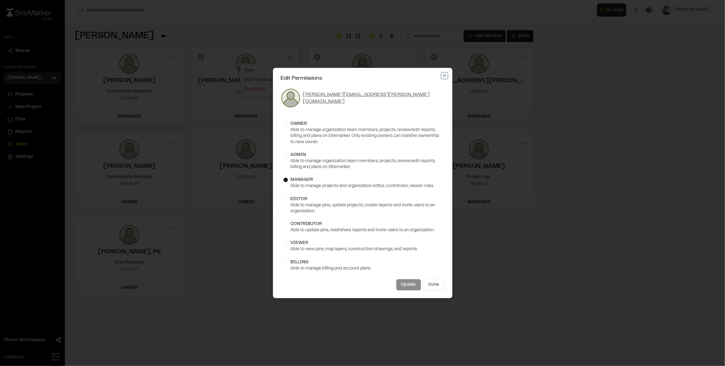
click at [445, 75] on icon "button" at bounding box center [444, 75] width 3 height 3
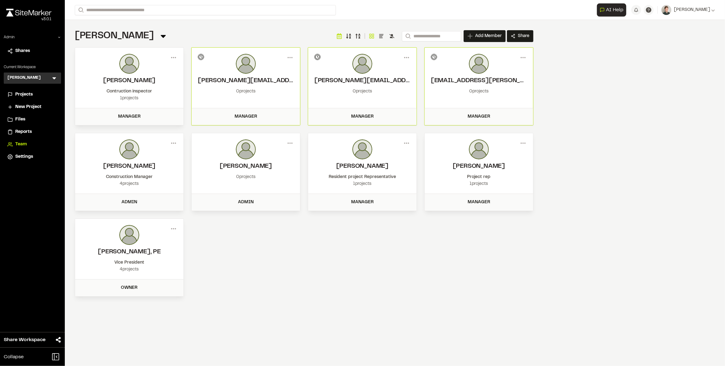
click at [189, 74] on div "Menu Jacob Hubbard Contruction inspector 1 projects Manager Menu View Edit Perm…" at bounding box center [304, 172] width 459 height 250
click at [17, 94] on span "Projects" at bounding box center [23, 94] width 17 height 7
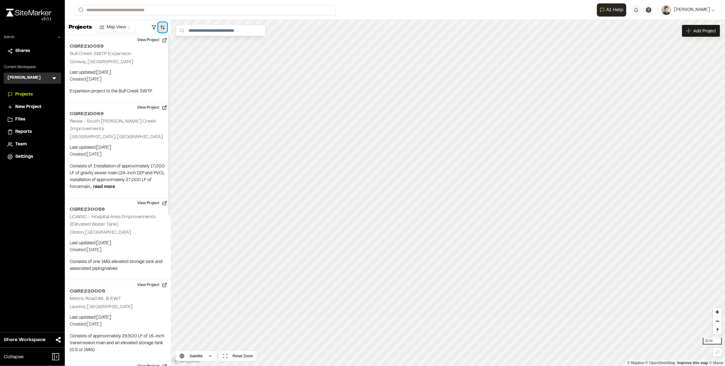
click at [165, 29] on button "button" at bounding box center [162, 27] width 9 height 10
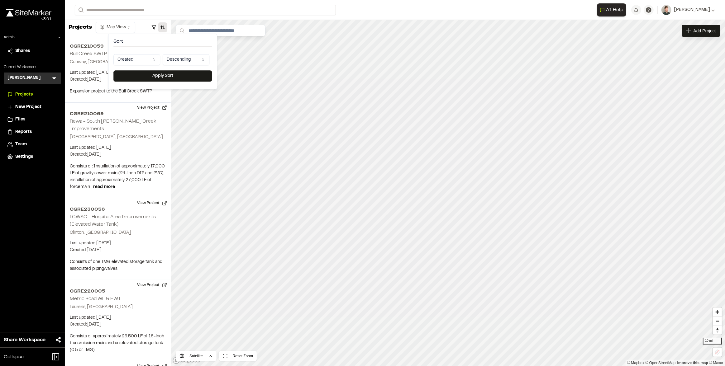
click at [148, 57] on html "**********" at bounding box center [362, 183] width 725 height 366
click at [143, 25] on html "**********" at bounding box center [362, 183] width 725 height 366
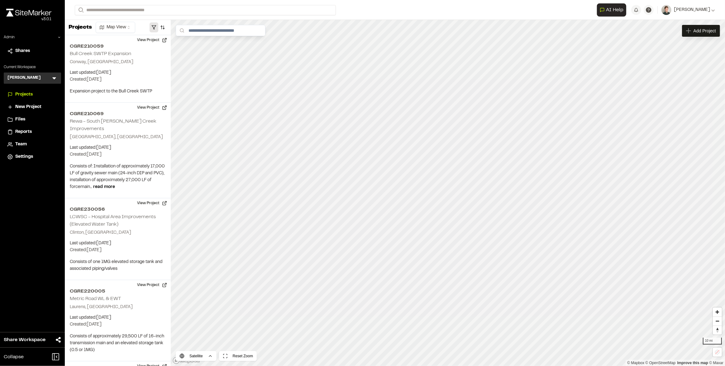
click at [155, 28] on button "button" at bounding box center [154, 27] width 9 height 10
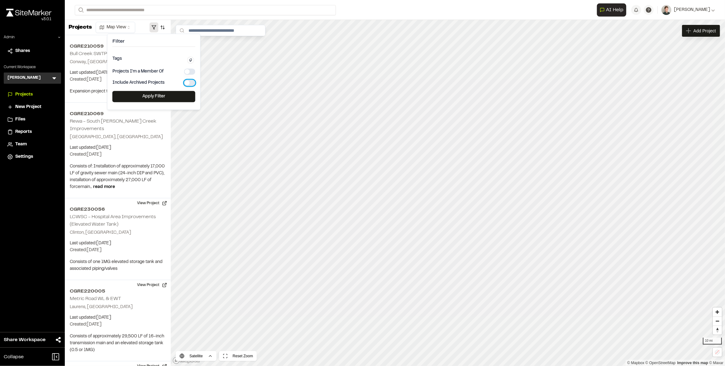
click at [190, 83] on button "button" at bounding box center [189, 83] width 11 height 6
click at [150, 96] on button "Apply Filter" at bounding box center [153, 96] width 83 height 11
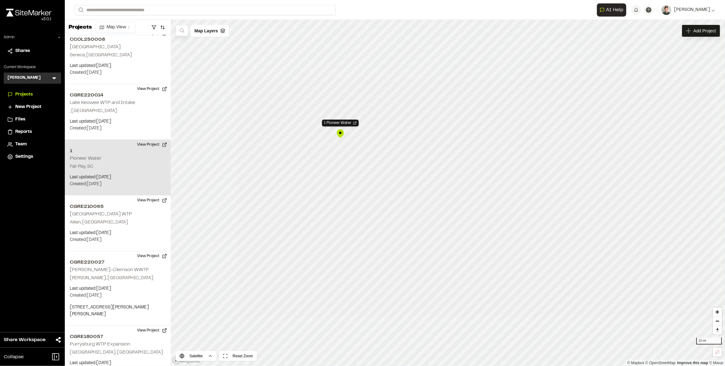
scroll to position [333, 0]
click at [146, 140] on button "View Project" at bounding box center [151, 145] width 37 height 10
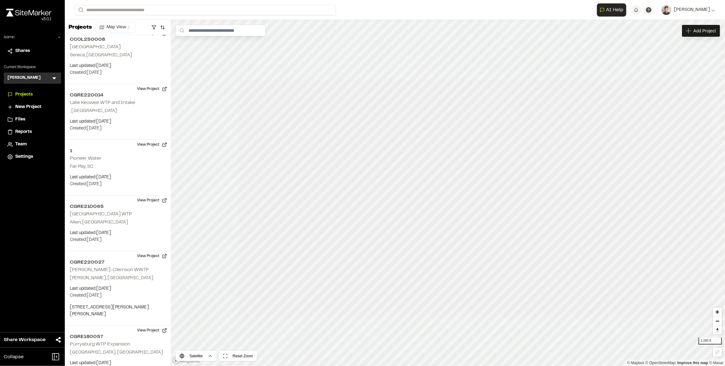
click at [19, 146] on span "Team" at bounding box center [21, 144] width 12 height 7
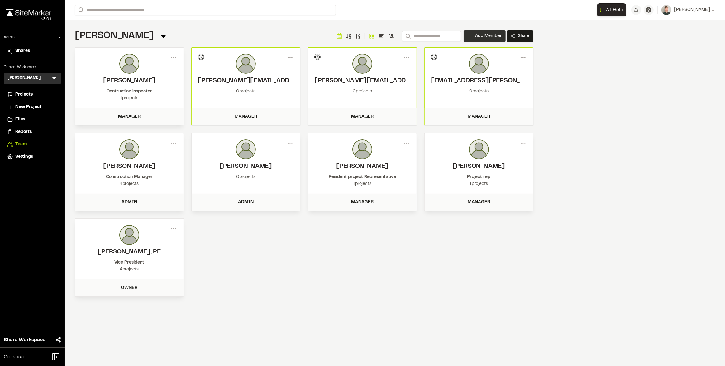
click at [480, 37] on span "Add Member" at bounding box center [488, 36] width 26 height 6
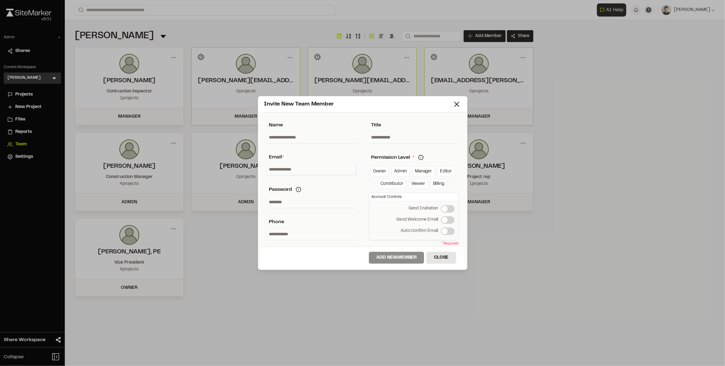
click at [290, 173] on input "text" at bounding box center [312, 170] width 90 height 12
type input "**********"
click at [419, 170] on link "Manager" at bounding box center [423, 172] width 22 height 10
click at [448, 221] on span at bounding box center [444, 220] width 6 height 6
click at [393, 256] on button "Add New Member" at bounding box center [396, 258] width 55 height 12
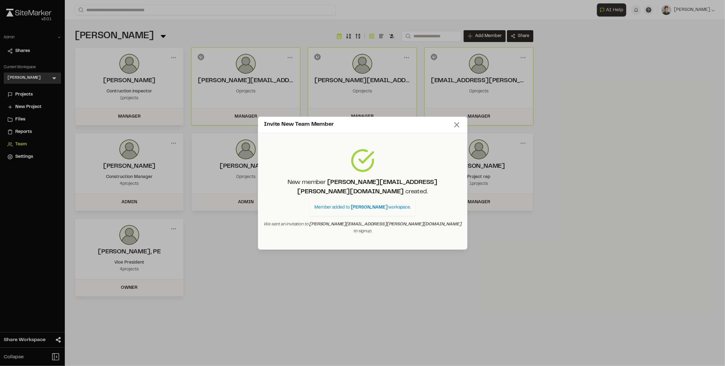
click at [455, 127] on line at bounding box center [457, 125] width 4 height 4
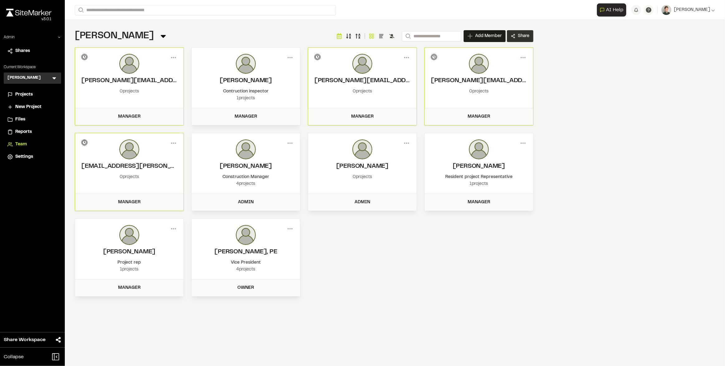
click at [522, 36] on span "Share" at bounding box center [524, 36] width 12 height 6
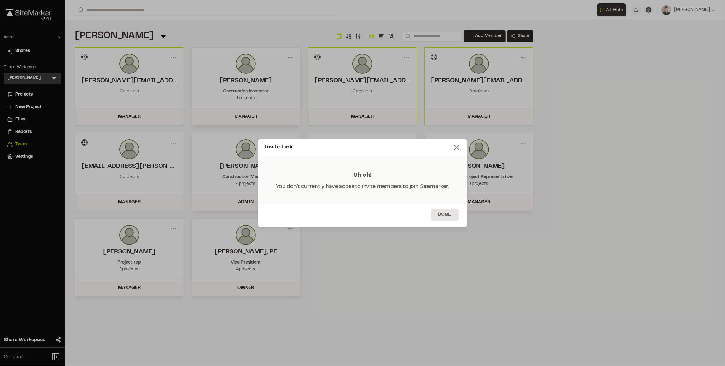
click at [458, 149] on line at bounding box center [457, 147] width 4 height 4
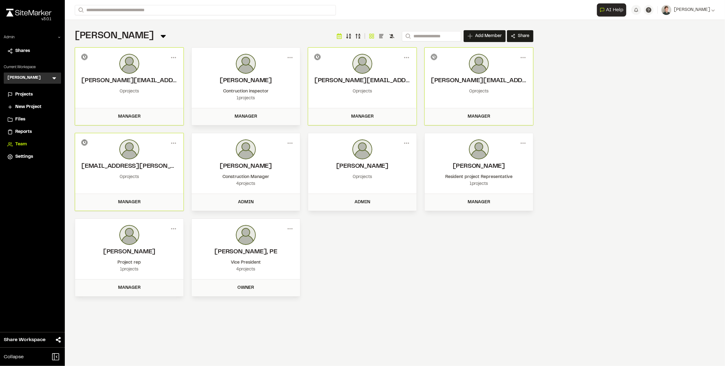
click at [272, 30] on div "Goodwyn Mills Cawood Team Menu Search Add Member Invite New Team Member * Requi…" at bounding box center [304, 36] width 459 height 12
click at [24, 96] on span "Projects" at bounding box center [23, 94] width 17 height 7
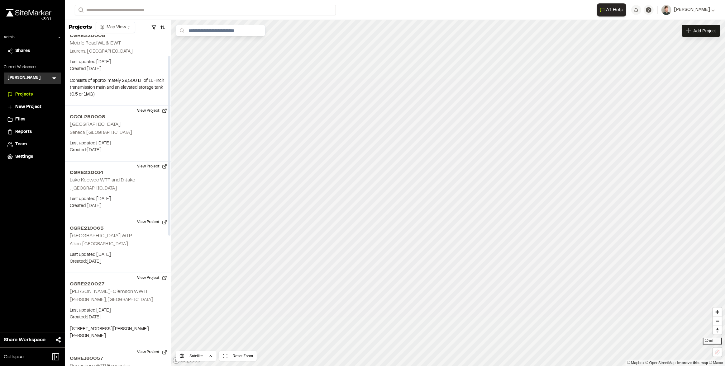
scroll to position [278, 0]
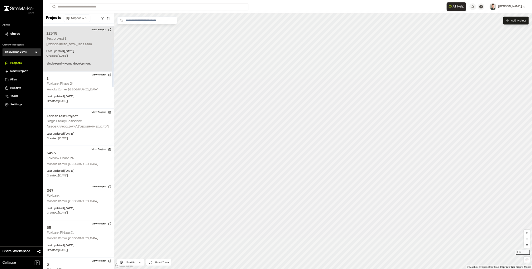
scroll to position [243, 0]
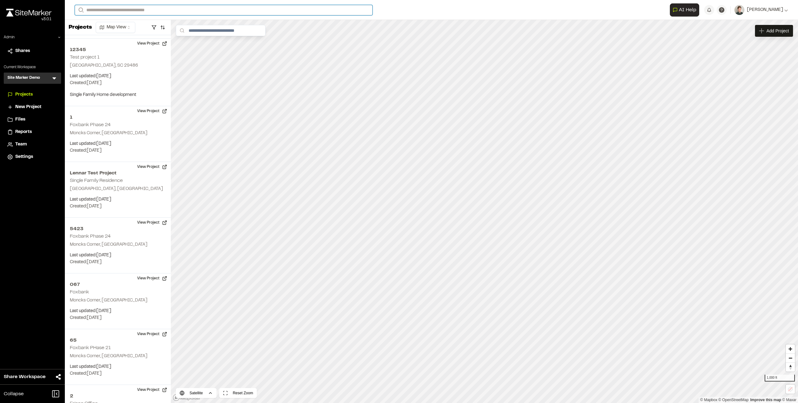
click at [115, 12] on input "Search" at bounding box center [224, 10] width 298 height 10
type input "**"
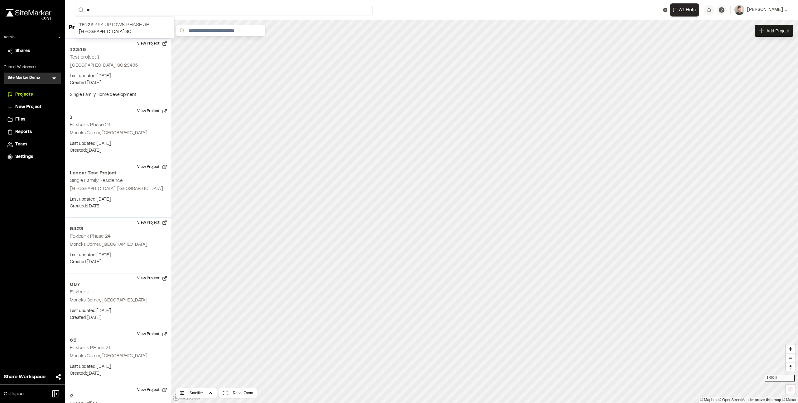
click at [441, 10] on form "Search **" at bounding box center [372, 10] width 595 height 10
click at [769, 30] on span "Add Project" at bounding box center [777, 31] width 22 height 6
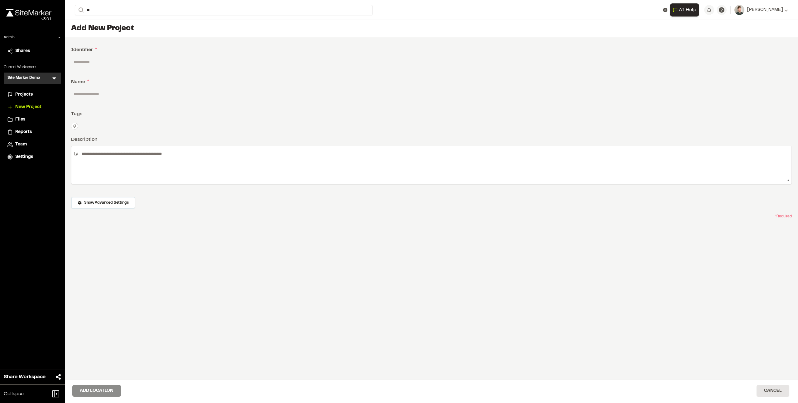
click at [111, 63] on input "text" at bounding box center [431, 62] width 720 height 12
click at [79, 94] on input "text" at bounding box center [431, 94] width 720 height 12
click at [89, 58] on input "text" at bounding box center [431, 62] width 720 height 12
type input "*****"
click at [86, 98] on input "text" at bounding box center [431, 94] width 720 height 12
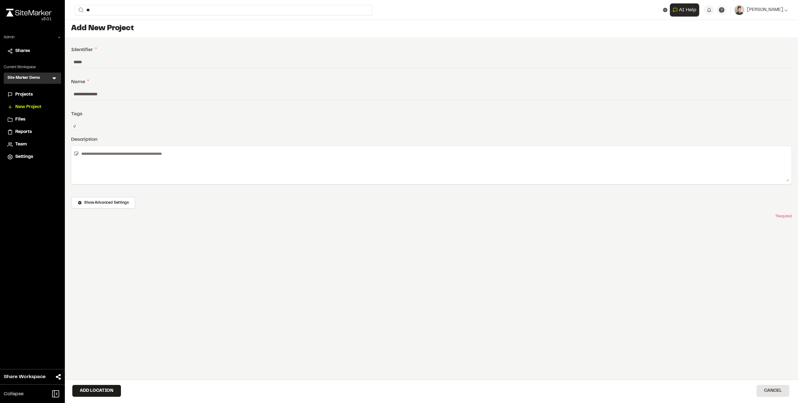
type input "**********"
click at [106, 118] on div "**********" at bounding box center [431, 222] width 733 height 371
click at [101, 160] on textarea at bounding box center [434, 165] width 710 height 33
type textarea "**********"
click at [124, 330] on div "**********" at bounding box center [431, 222] width 733 height 371
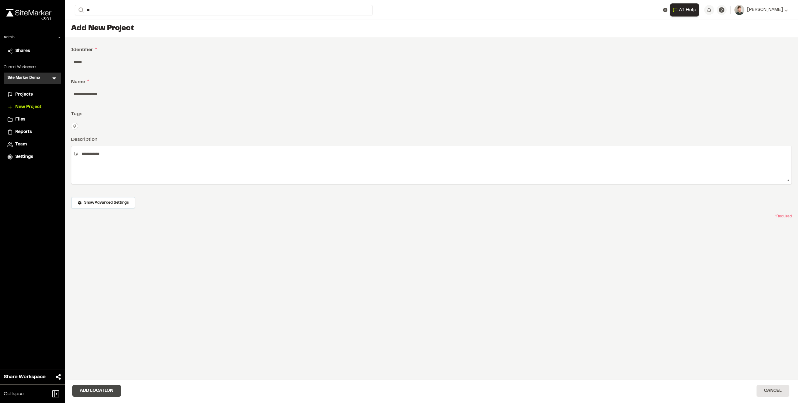
click at [96, 391] on button "Add Location" at bounding box center [96, 391] width 49 height 12
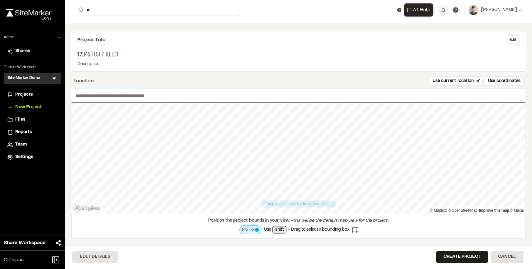
scroll to position [15, 0]
click at [501, 78] on button "Use coordinates" at bounding box center [504, 80] width 38 height 9
type input "**********"
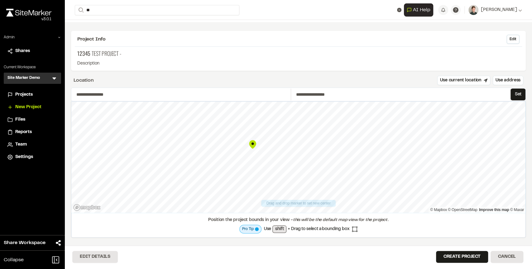
type input "**********"
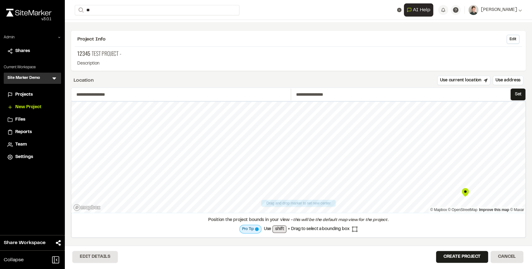
type input "**********"
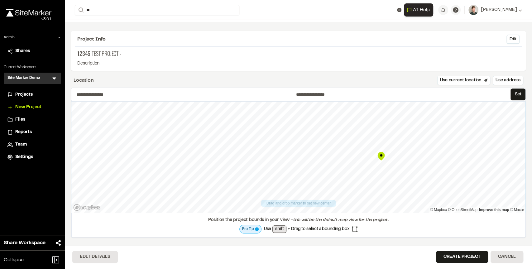
type input "**********"
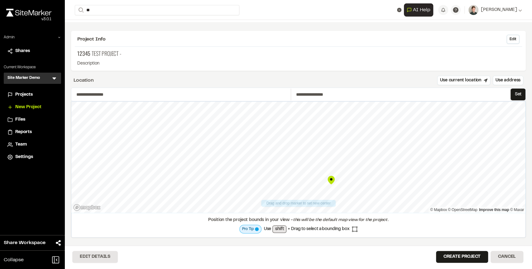
type input "**********"
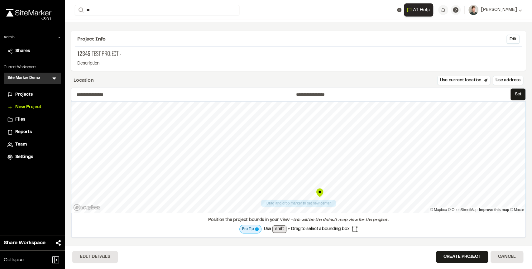
type input "**********"
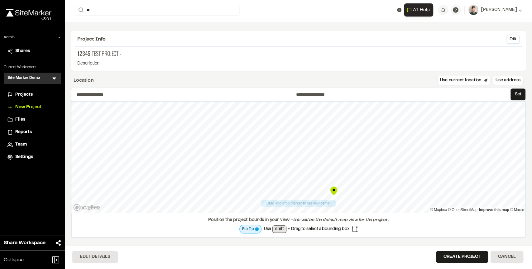
type input "**********"
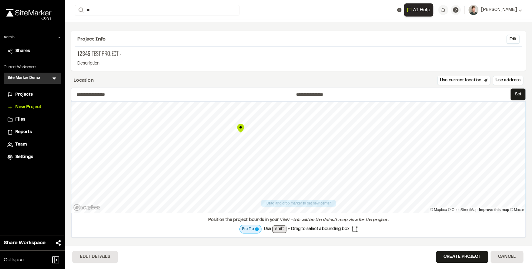
type input "**********"
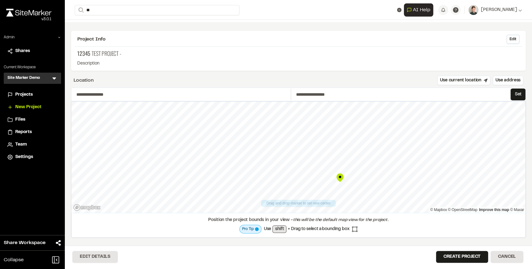
type input "**********"
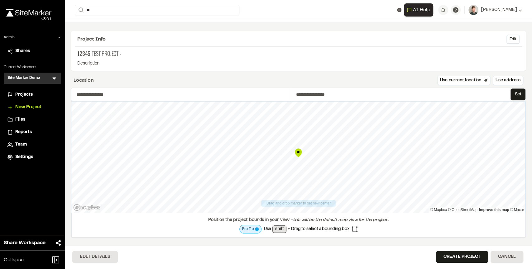
type input "**********"
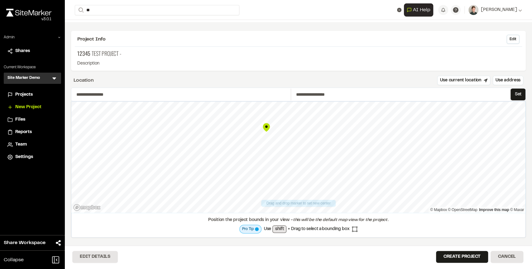
type input "**********"
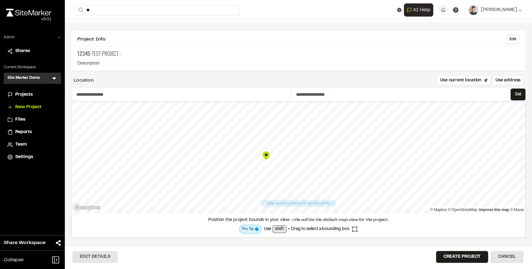
type input "**********"
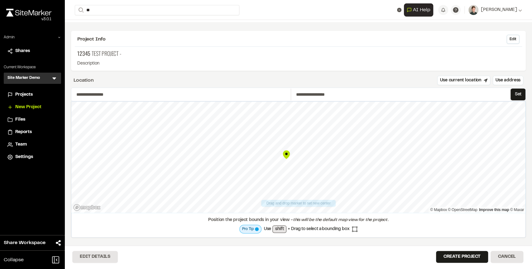
type input "**********"
click at [449, 259] on button "Create Project" at bounding box center [462, 257] width 52 height 12
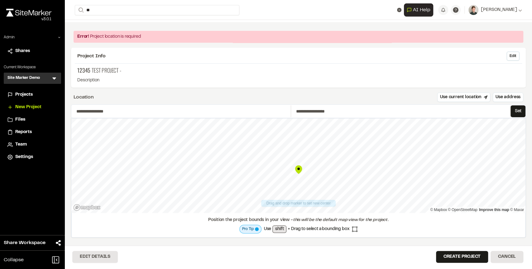
click at [250, 81] on p "Description" at bounding box center [298, 80] width 442 height 7
click at [516, 112] on button "Set" at bounding box center [517, 111] width 15 height 12
type input "**********"
click at [445, 255] on button "Create Project" at bounding box center [462, 257] width 52 height 12
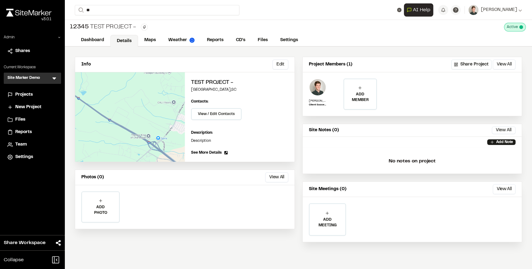
click at [21, 96] on span "Projects" at bounding box center [23, 94] width 17 height 7
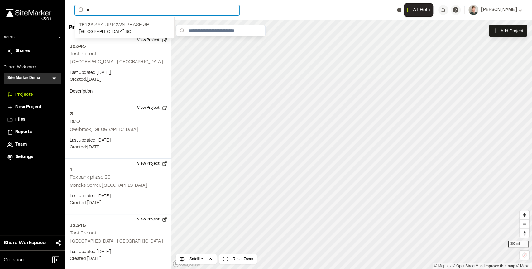
click at [105, 12] on input "**" at bounding box center [157, 10] width 165 height 10
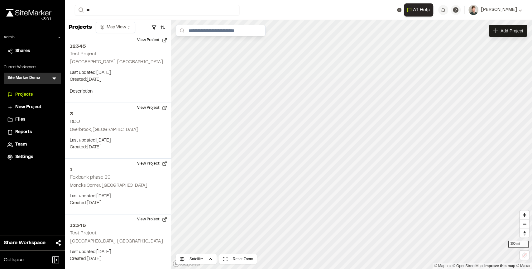
click at [107, 28] on p "TE123 364 Uptown Phase 3B" at bounding box center [125, 24] width 92 height 7
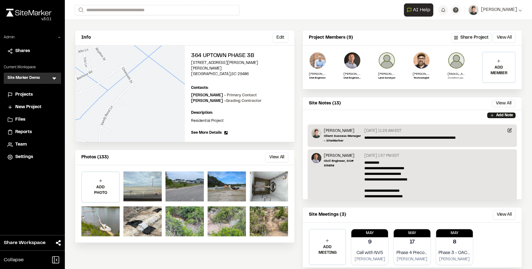
scroll to position [33, 0]
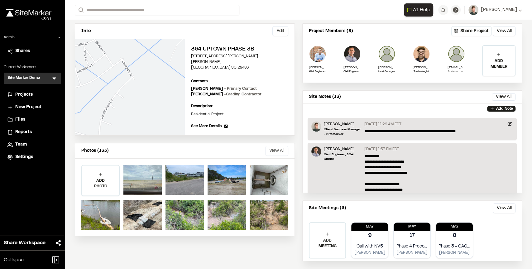
click at [282, 146] on button "View All" at bounding box center [276, 151] width 23 height 10
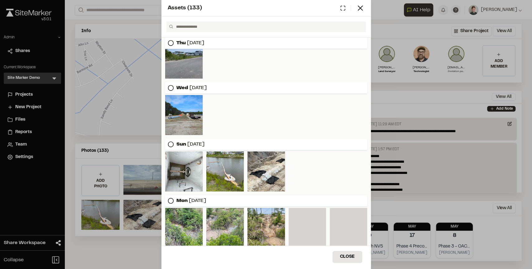
scroll to position [73, 0]
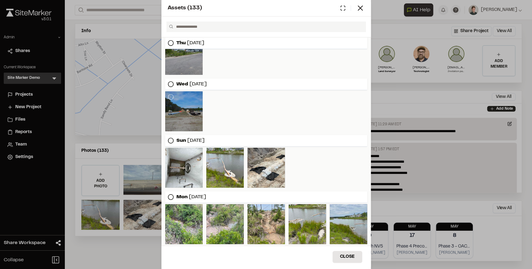
click at [182, 111] on div at bounding box center [183, 111] width 37 height 40
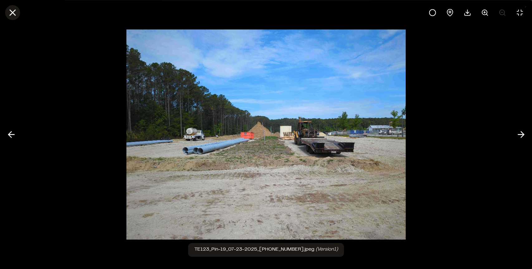
click at [13, 12] on line at bounding box center [12, 12] width 5 height 5
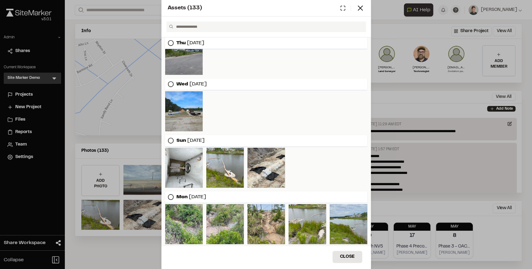
click at [131, 66] on div "Assets ( 133 ) Mon Aug 18, 2025 Thu Jul 31, 2025 Wed Jul 23, 2025 Sun Sep 01, 2…" at bounding box center [266, 134] width 532 height 269
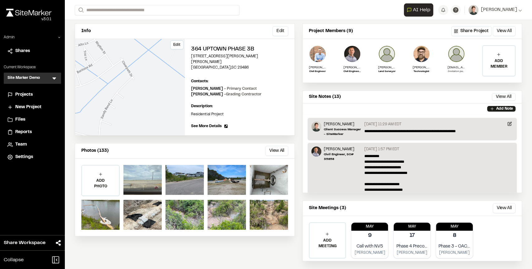
scroll to position [0, 0]
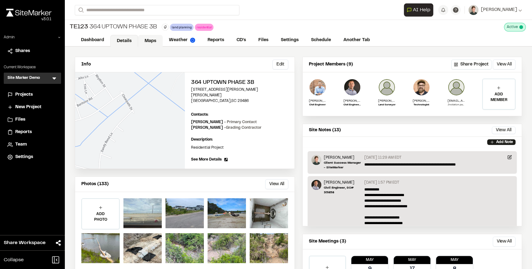
click at [150, 41] on link "Maps" at bounding box center [150, 41] width 25 height 12
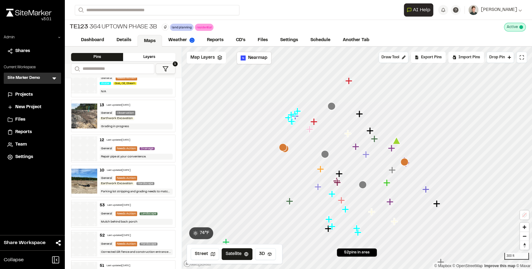
scroll to position [174, 0]
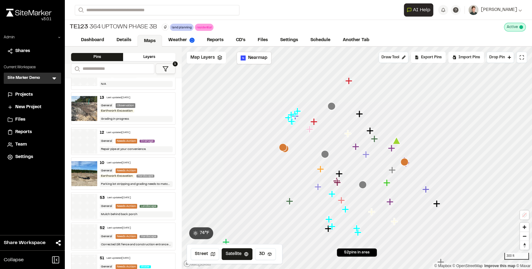
click at [165, 70] on polygon at bounding box center [165, 68] width 5 height 5
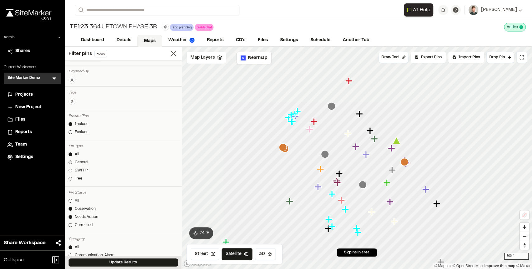
scroll to position [21, 0]
click at [174, 53] on icon at bounding box center [173, 53] width 9 height 9
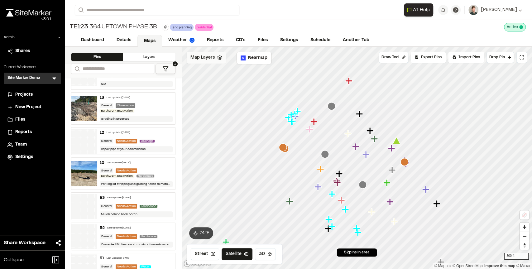
click at [205, 62] on div "Map Layers" at bounding box center [206, 58] width 39 height 12
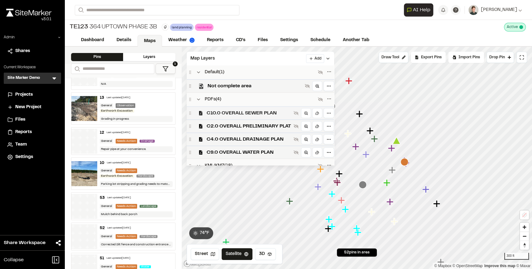
click at [215, 113] on span "C10.0 OVERALL SEWER PLAN" at bounding box center [249, 112] width 84 height 7
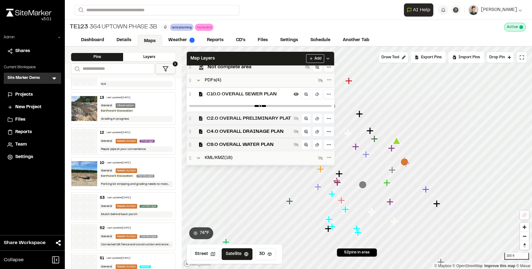
scroll to position [19, 0]
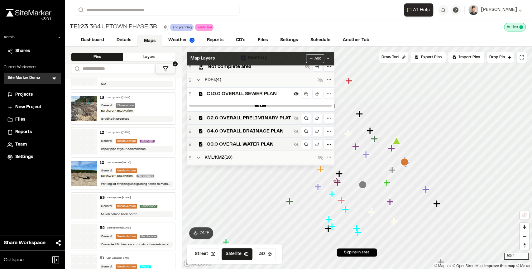
click at [247, 62] on div "Map Layers Add" at bounding box center [260, 59] width 147 height 14
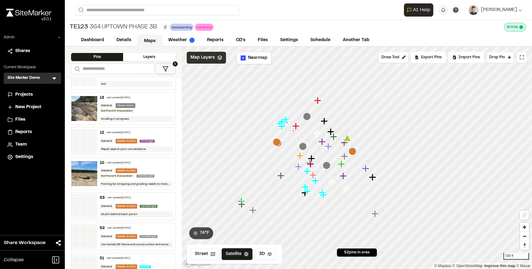
click at [212, 57] on span "Map Layers" at bounding box center [202, 57] width 24 height 7
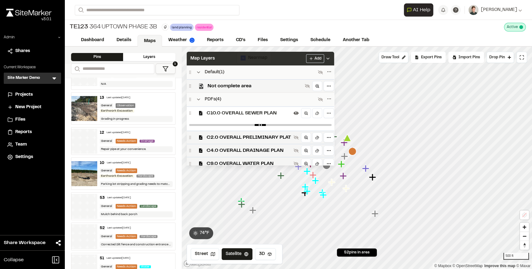
click at [235, 57] on div "Map Layers Add" at bounding box center [260, 59] width 147 height 14
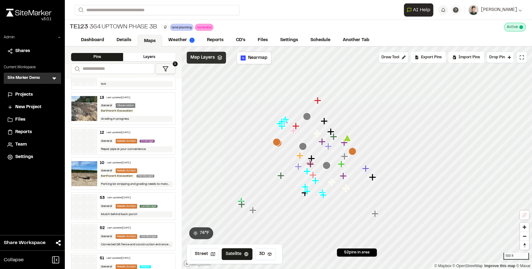
click at [214, 57] on div "Map Layers" at bounding box center [206, 58] width 39 height 12
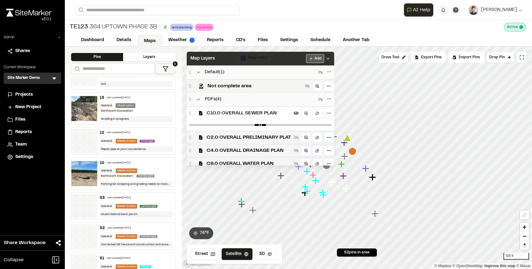
click at [311, 60] on html "Close sidebar v 3.0.1 Admin Shares Current Workspace Site Marker Demo SM Menu P…" at bounding box center [266, 134] width 532 height 269
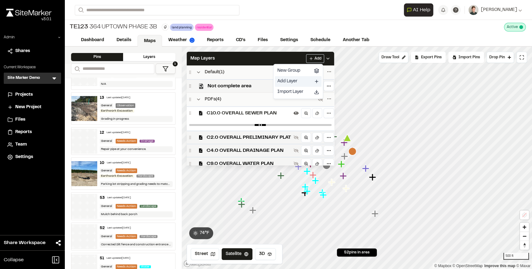
click at [285, 82] on link "Add Layer" at bounding box center [298, 81] width 47 height 11
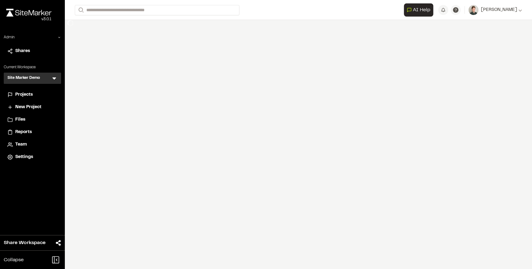
select select "****"
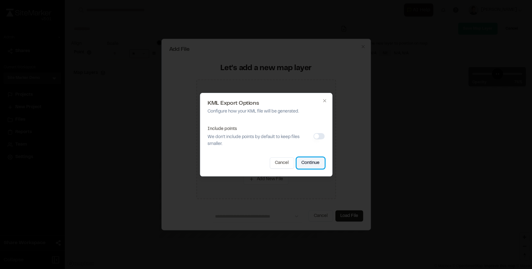
click at [304, 162] on button "Continue" at bounding box center [310, 162] width 28 height 11
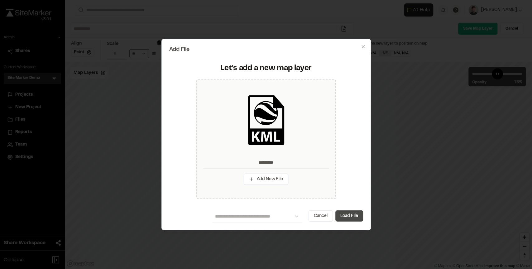
click at [344, 217] on button "Load File" at bounding box center [349, 215] width 28 height 11
type input "*********"
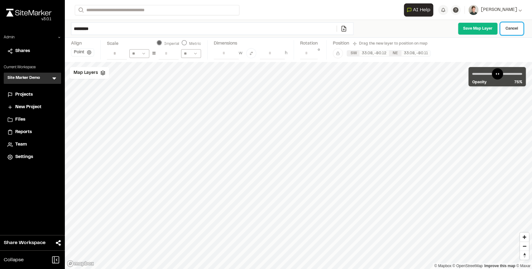
click at [510, 29] on link "Cancel" at bounding box center [511, 28] width 23 height 12
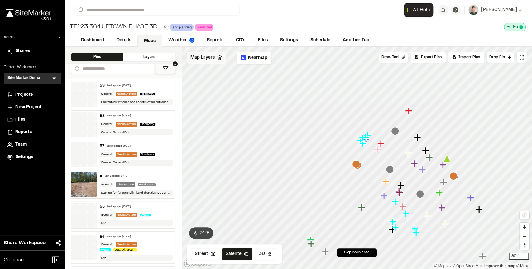
click at [212, 59] on span "Map Layers" at bounding box center [202, 57] width 24 height 7
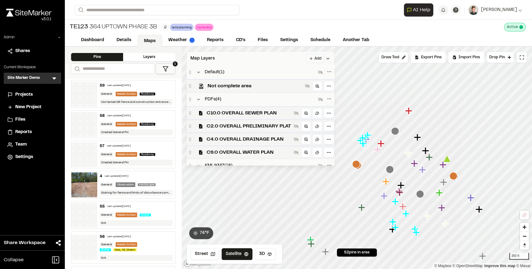
click at [315, 57] on html "Close sidebar v 3.0.1 Admin Shares Current Workspace Site Marker Demo SM Menu P…" at bounding box center [266, 134] width 532 height 269
click at [292, 78] on link "Add Layer" at bounding box center [298, 81] width 47 height 11
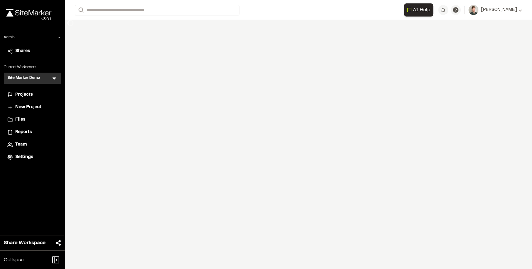
select select "****"
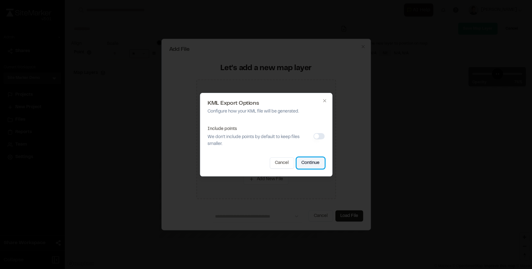
click at [313, 162] on button "Continue" at bounding box center [310, 162] width 28 height 11
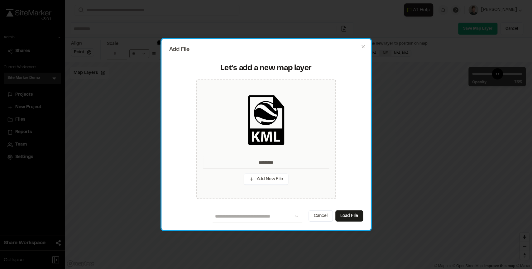
click at [349, 165] on div "********* Add New File" at bounding box center [266, 139] width 186 height 120
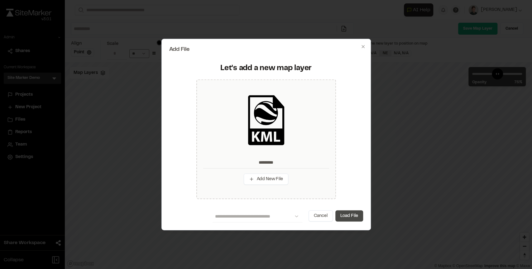
click at [346, 215] on button "Load File" at bounding box center [349, 215] width 28 height 11
type input "*********"
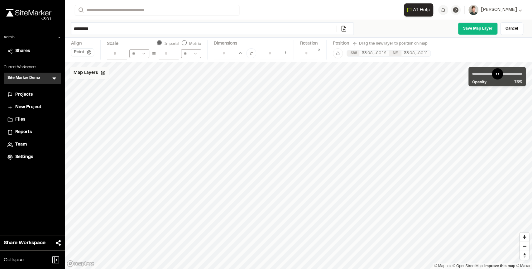
click at [86, 71] on span "Map Layers" at bounding box center [86, 72] width 24 height 7
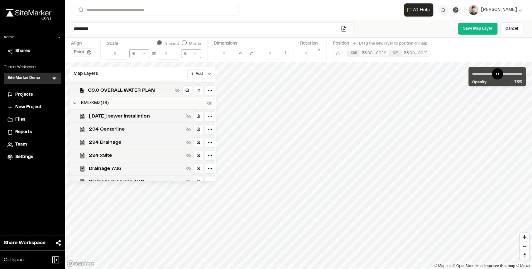
scroll to position [76, 0]
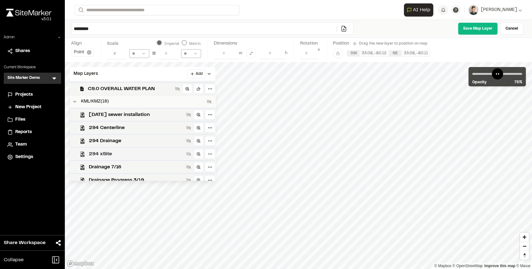
click at [117, 151] on span "294 xSite" at bounding box center [136, 153] width 95 height 7
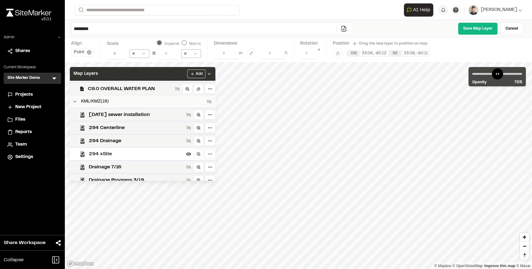
click at [137, 76] on div "Map Layers Add" at bounding box center [142, 74] width 145 height 14
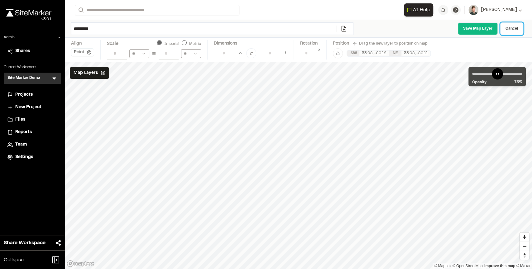
click at [516, 30] on link "Cancel" at bounding box center [511, 28] width 23 height 12
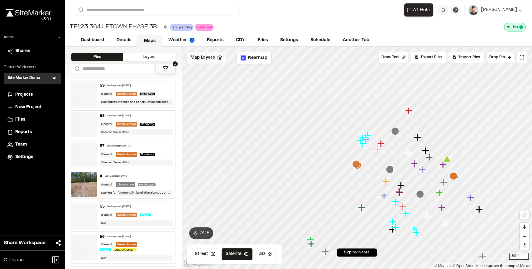
click at [207, 59] on span "Map Layers" at bounding box center [202, 57] width 24 height 7
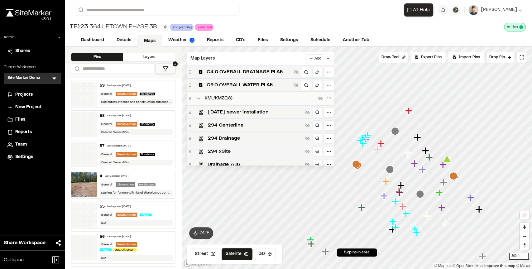
scroll to position [72, 0]
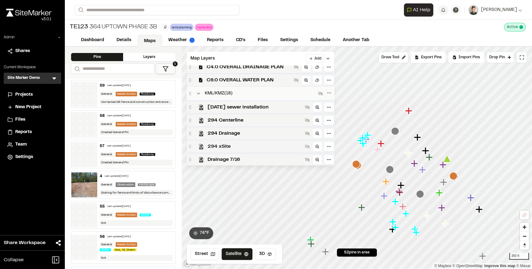
click at [218, 144] on span "294 xSite" at bounding box center [254, 146] width 95 height 7
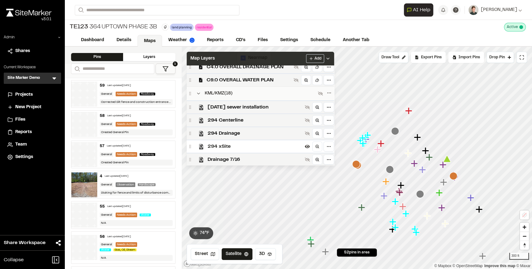
click at [240, 57] on div "Map Layers Add" at bounding box center [260, 59] width 147 height 14
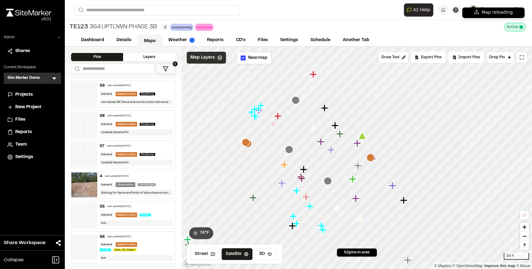
click at [218, 60] on icon at bounding box center [219, 57] width 5 height 5
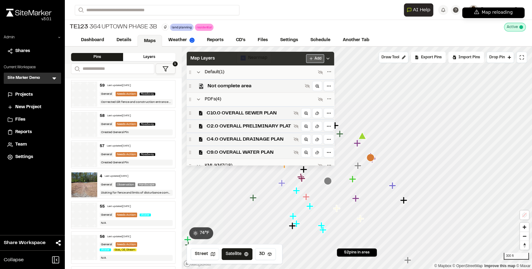
click at [310, 59] on html "Map reloading Try refreshing the page. If the issue persists, close unused tabs…" at bounding box center [266, 134] width 532 height 269
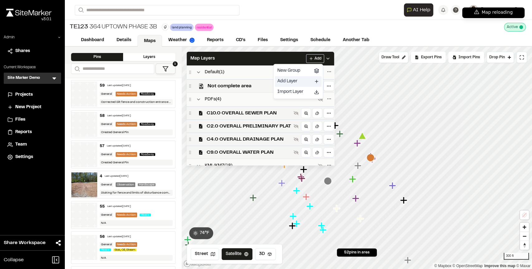
click at [289, 81] on link "Add Layer" at bounding box center [298, 81] width 47 height 11
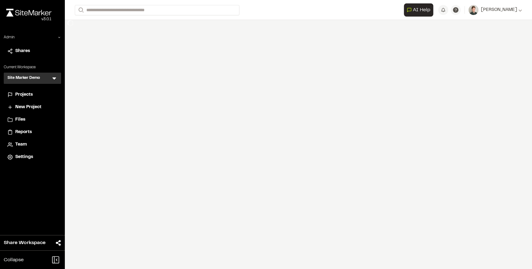
select select "****"
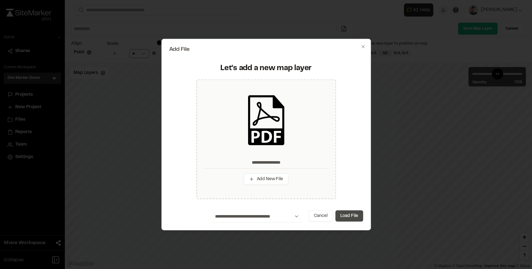
click at [342, 214] on button "Load File" at bounding box center [349, 215] width 28 height 11
type input "**********"
type input "****"
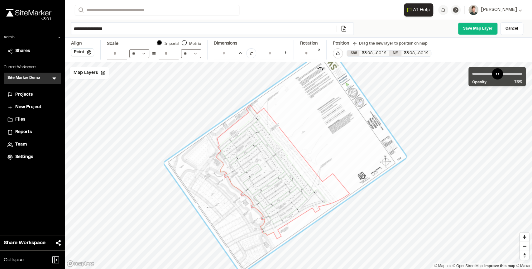
drag, startPoint x: 389, startPoint y: 90, endPoint x: 320, endPoint y: 69, distance: 71.5
click at [320, 69] on div at bounding box center [285, 160] width 243 height 226
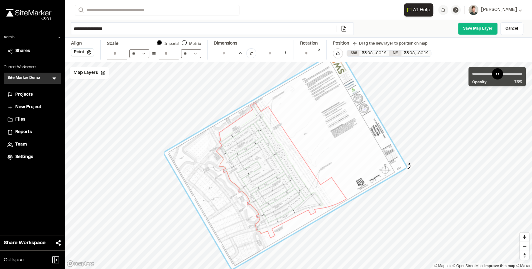
type input "**********"
drag, startPoint x: 408, startPoint y: 156, endPoint x: 409, endPoint y: 165, distance: 9.7
click at [409, 165] on div at bounding box center [409, 167] width 7 height 7
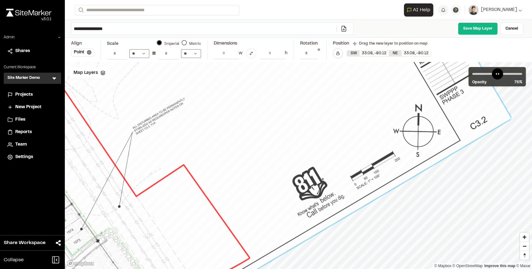
click at [126, 41] on div "Scale Imperial Metric" at bounding box center [154, 43] width 94 height 7
click at [114, 52] on input "*" at bounding box center [117, 53] width 20 height 12
click at [168, 51] on input "**" at bounding box center [169, 53] width 20 height 12
type input "*"
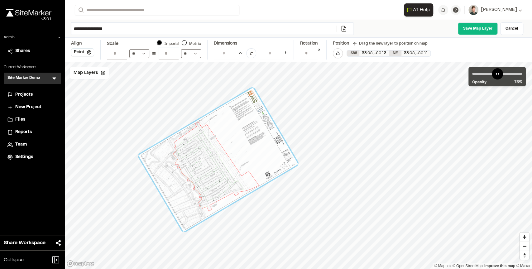
type input "***"
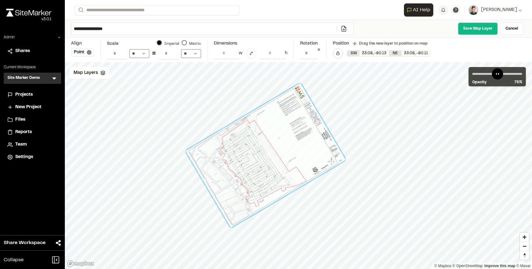
drag, startPoint x: 225, startPoint y: 156, endPoint x: 272, endPoint y: 152, distance: 47.6
click at [272, 152] on div at bounding box center [266, 155] width 160 height 144
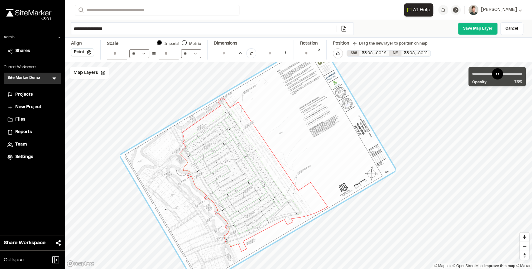
drag, startPoint x: 264, startPoint y: 153, endPoint x: 259, endPoint y: 161, distance: 9.2
click at [259, 161] on div at bounding box center [257, 163] width 275 height 248
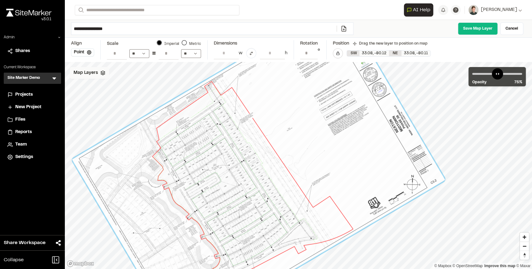
click at [91, 75] on span "Map Layers" at bounding box center [86, 72] width 24 height 7
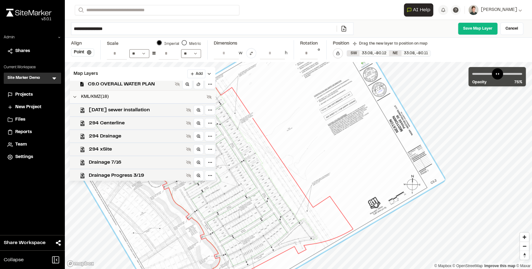
scroll to position [81, 0]
click at [110, 149] on span "294 xSite" at bounding box center [136, 148] width 95 height 7
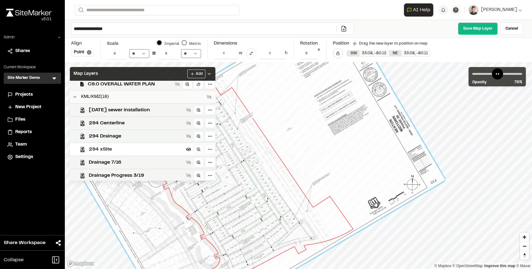
click at [135, 75] on div "Map Layers Add" at bounding box center [142, 74] width 145 height 14
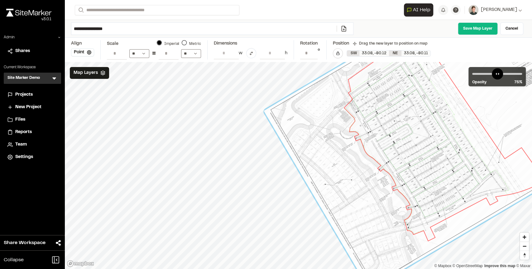
drag, startPoint x: 212, startPoint y: 154, endPoint x: 404, endPoint y: 105, distance: 197.7
click at [404, 105] on div at bounding box center [450, 121] width 373 height 336
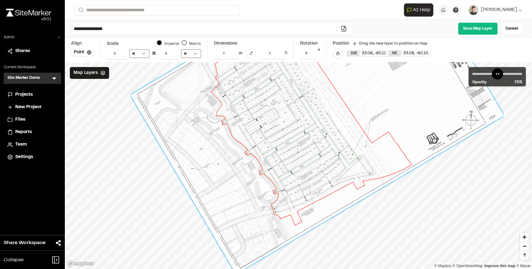
drag, startPoint x: 363, startPoint y: 170, endPoint x: 230, endPoint y: 182, distance: 133.6
click at [230, 182] on div at bounding box center [317, 105] width 373 height 336
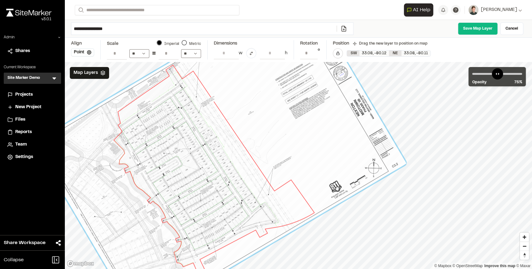
drag, startPoint x: 307, startPoint y: 174, endPoint x: 245, endPoint y: 222, distance: 78.5
click at [245, 222] on div at bounding box center [219, 153] width 373 height 336
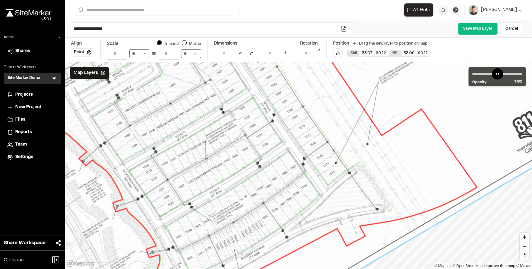
drag, startPoint x: 391, startPoint y: 192, endPoint x: 415, endPoint y: 166, distance: 35.7
click at [415, 166] on div at bounding box center [251, 46] width 887 height 801
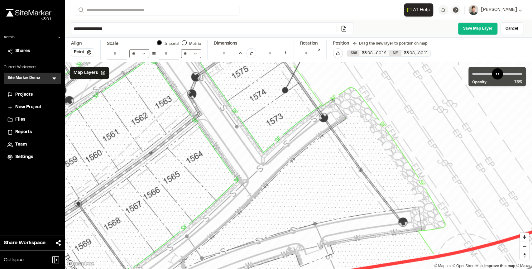
drag, startPoint x: 428, startPoint y: 217, endPoint x: 437, endPoint y: 213, distance: 10.0
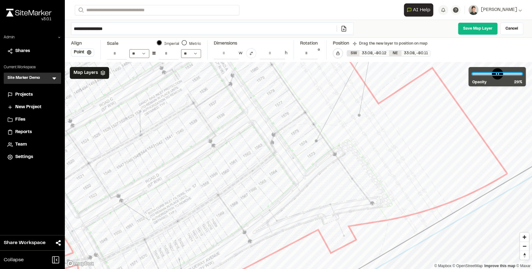
drag, startPoint x: 506, startPoint y: 70, endPoint x: 488, endPoint y: 75, distance: 19.3
click at [488, 75] on input "range" at bounding box center [497, 74] width 50 height 2
click at [131, 25] on input "**********" at bounding box center [203, 29] width 265 height 12
click at [322, 52] on div "**********" at bounding box center [313, 49] width 26 height 19
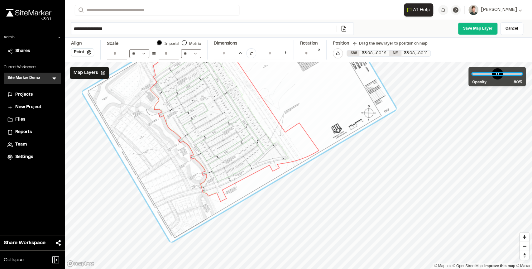
drag, startPoint x: 489, startPoint y: 71, endPoint x: 508, endPoint y: 71, distance: 18.7
type input "**"
click at [508, 73] on input "range" at bounding box center [497, 74] width 50 height 2
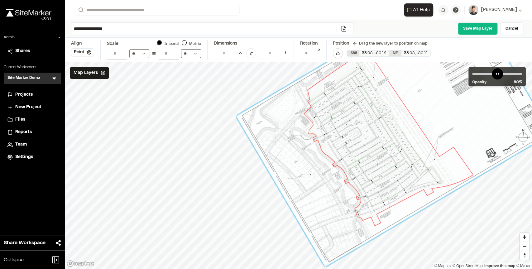
drag, startPoint x: 284, startPoint y: 115, endPoint x: 441, endPoint y: 139, distance: 158.4
click at [442, 139] on div at bounding box center [393, 125] width 314 height 284
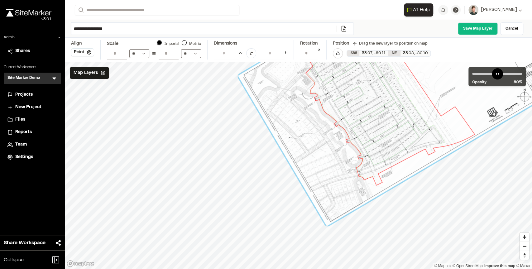
drag, startPoint x: 326, startPoint y: 149, endPoint x: 324, endPoint y: 109, distance: 39.9
click at [324, 109] on div at bounding box center [395, 85] width 314 height 284
click at [82, 51] on button "Point" at bounding box center [82, 52] width 23 height 8
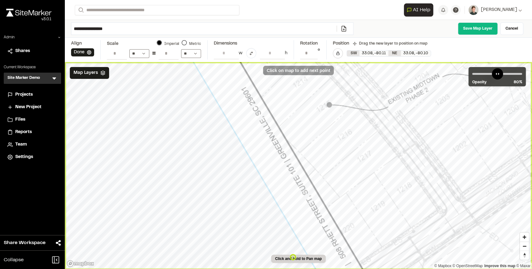
type input "**********"
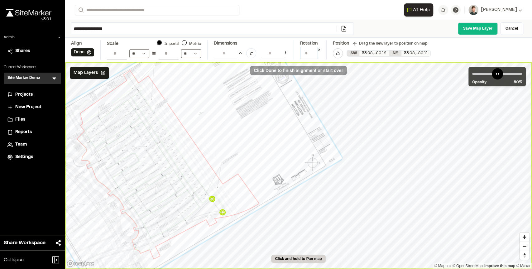
scroll to position [0, 37]
click at [310, 53] on input "**********" at bounding box center [308, 53] width 17 height 12
type input "**********"
click at [312, 50] on input "**********" at bounding box center [308, 53] width 17 height 12
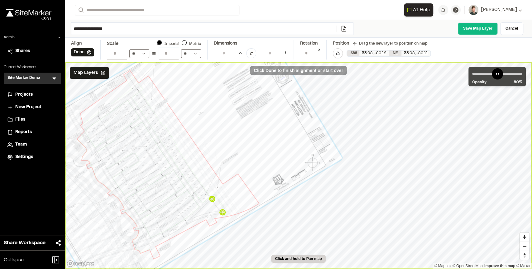
click at [169, 52] on input "**********" at bounding box center [169, 53] width 20 height 12
drag, startPoint x: 169, startPoint y: 53, endPoint x: 186, endPoint y: 54, distance: 16.5
click at [186, 54] on div "**********" at bounding box center [154, 53] width 94 height 12
type input "********"
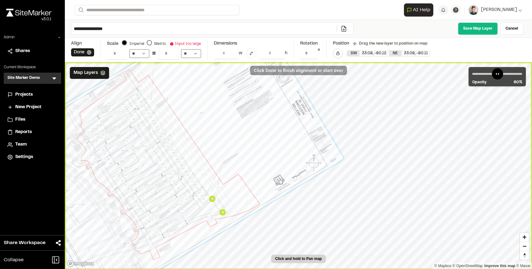
click at [165, 53] on input "********" at bounding box center [169, 53] width 20 height 12
type input "***"
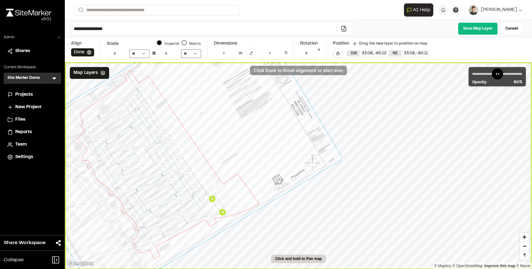
click at [209, 39] on div "**********" at bounding box center [298, 50] width 467 height 24
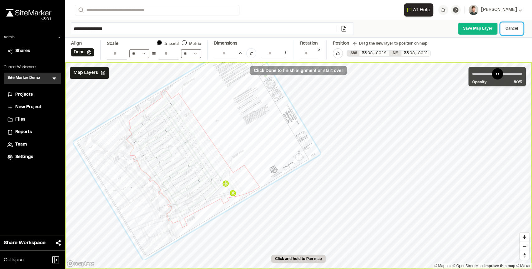
click at [516, 27] on link "Cancel" at bounding box center [511, 28] width 23 height 12
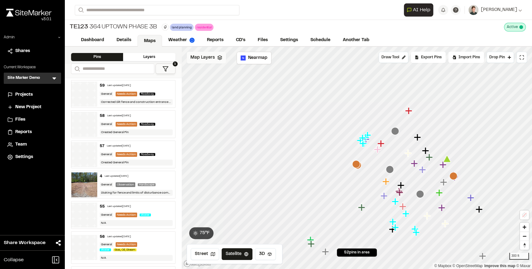
click at [212, 60] on span "Map Layers" at bounding box center [202, 57] width 24 height 7
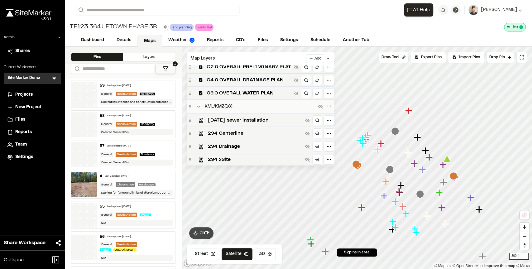
scroll to position [26, 0]
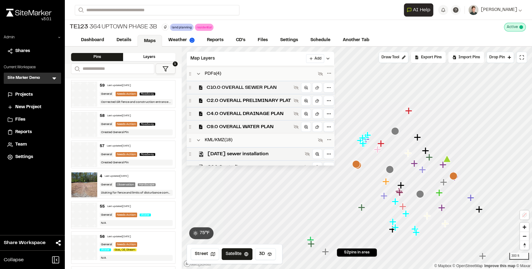
click at [241, 87] on span "C10.0 OVERALL SEWER PLAN" at bounding box center [249, 87] width 84 height 7
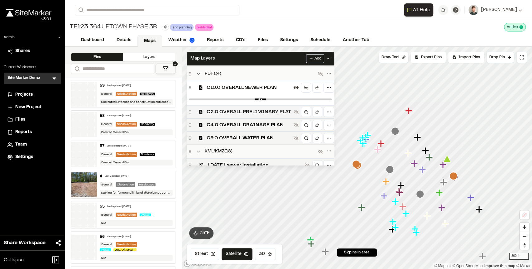
click at [226, 113] on span "C2.0 OVERALL PRELIMINARY PLAT" at bounding box center [249, 111] width 84 height 7
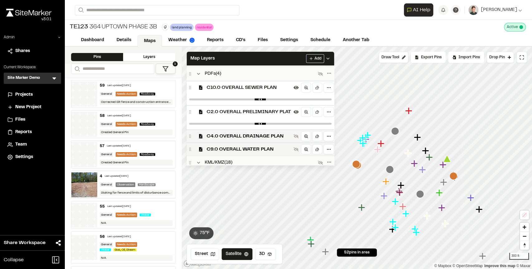
click at [229, 84] on span "C10.0 OVERALL SEWER PLAN" at bounding box center [249, 87] width 84 height 7
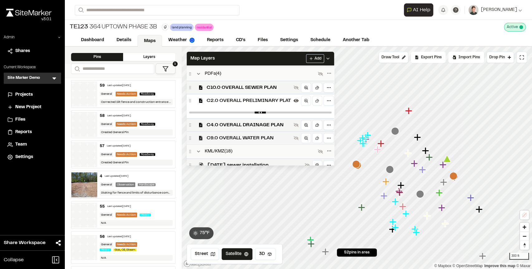
click at [230, 134] on span "C9.0 OVERALL WATER PLAN" at bounding box center [249, 137] width 84 height 7
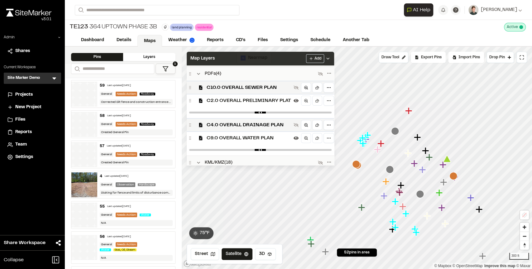
click at [247, 58] on div "Map Layers Add" at bounding box center [260, 59] width 147 height 14
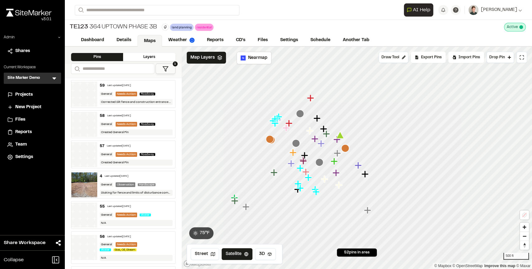
click at [224, 23] on div "TE123 364 Uptown Phase 3B land planning Delete Rename Edit Color Delete Tag Are…" at bounding box center [298, 27] width 467 height 14
click at [252, 26] on div "TE123 364 Uptown Phase 3B land planning Delete Rename Edit Color Delete Tag Are…" at bounding box center [298, 27] width 467 height 14
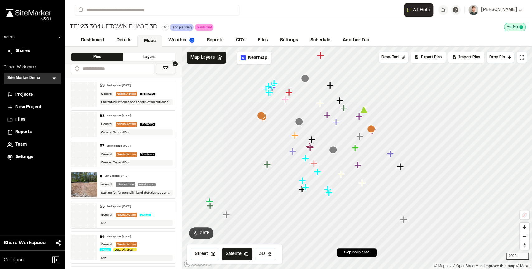
click at [256, 19] on div "**********" at bounding box center [298, 10] width 447 height 20
click at [244, 26] on div "TE123 364 Uptown Phase 3B land planning Delete Rename Edit Color Delete Tag Are…" at bounding box center [298, 27] width 467 height 14
click at [242, 40] on link "CD's" at bounding box center [241, 41] width 22 height 12
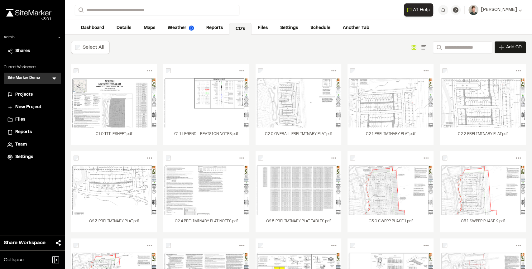
scroll to position [12, 0]
click at [511, 48] on span "Add CD" at bounding box center [514, 48] width 16 height 6
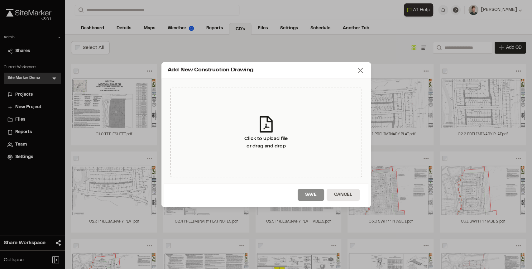
click at [364, 71] on icon at bounding box center [360, 70] width 9 height 9
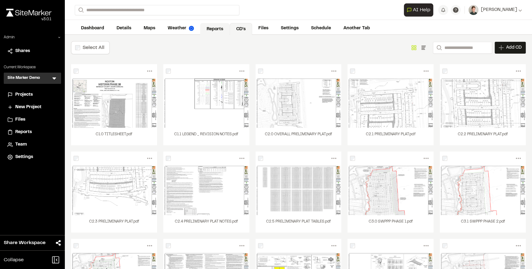
click at [212, 28] on link "Reports" at bounding box center [215, 29] width 30 height 12
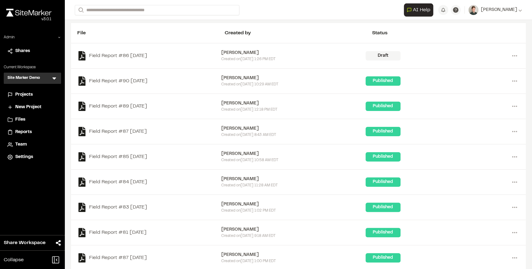
scroll to position [45, 0]
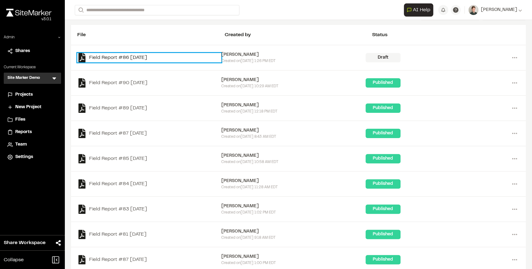
click at [118, 56] on link "Field Report #86 2025-10-15" at bounding box center [149, 57] width 144 height 9
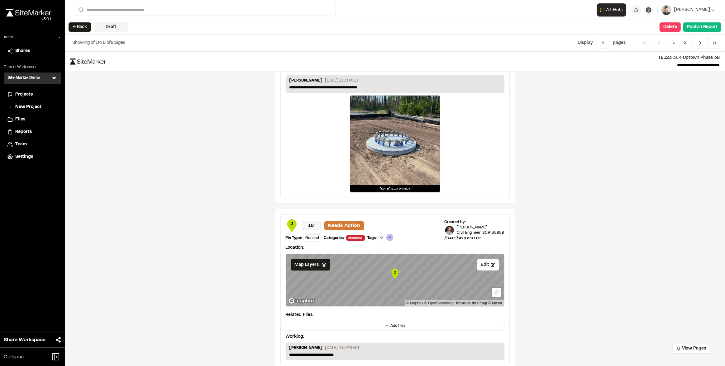
scroll to position [859, 0]
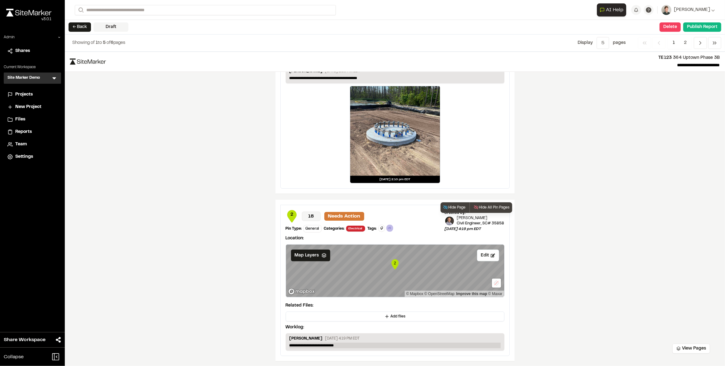
click at [342, 345] on p "**********" at bounding box center [394, 346] width 211 height 6
click at [215, 315] on div "**********" at bounding box center [395, 209] width 660 height 315
click at [79, 24] on button "← Back" at bounding box center [80, 26] width 22 height 9
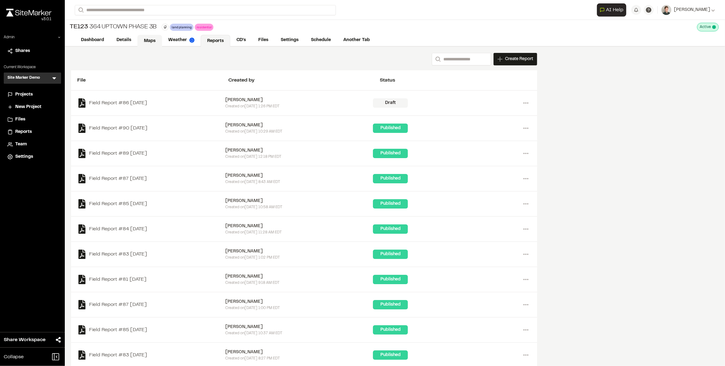
click at [150, 38] on link "Maps" at bounding box center [149, 41] width 25 height 12
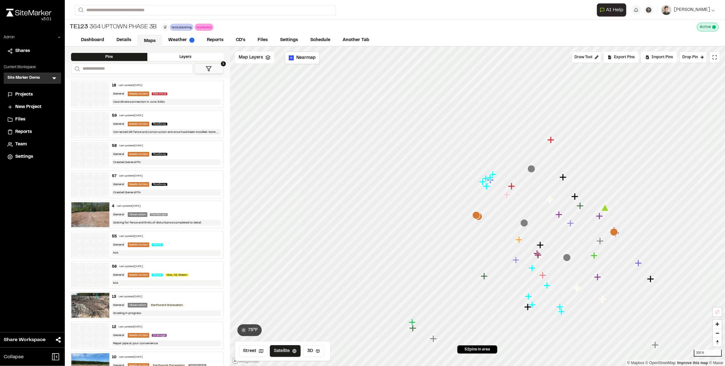
click at [401, 26] on div "TE123 364 Uptown Phase 3B land planning Delete Rename Edit Color Delete Tag Are…" at bounding box center [395, 27] width 660 height 14
click at [409, 25] on div "TE123 364 Uptown Phase 3B land planning Delete Rename Edit Color Delete Tag Are…" at bounding box center [395, 27] width 660 height 14
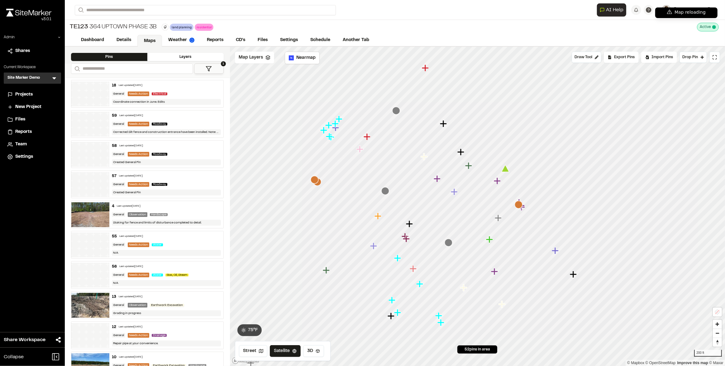
click at [212, 34] on div "Dashboard Details Maps Weather Reports CD's Files Settings Schedule Another Tab" at bounding box center [395, 40] width 660 height 12
click at [215, 41] on link "Reports" at bounding box center [216, 41] width 30 height 12
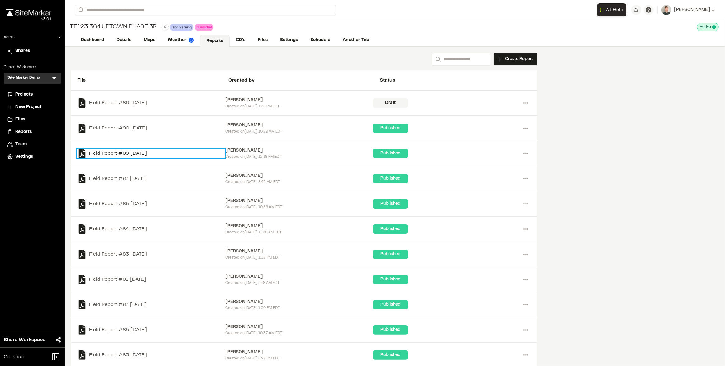
click at [118, 155] on link "Field Report #89 2025-10-12" at bounding box center [151, 153] width 148 height 9
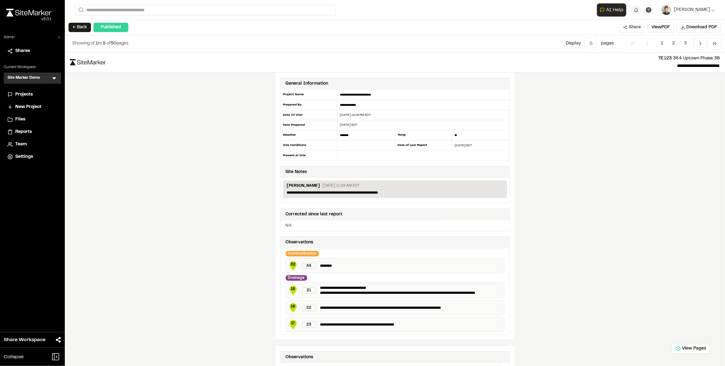
click at [626, 26] on icon at bounding box center [624, 28] width 3 height 4
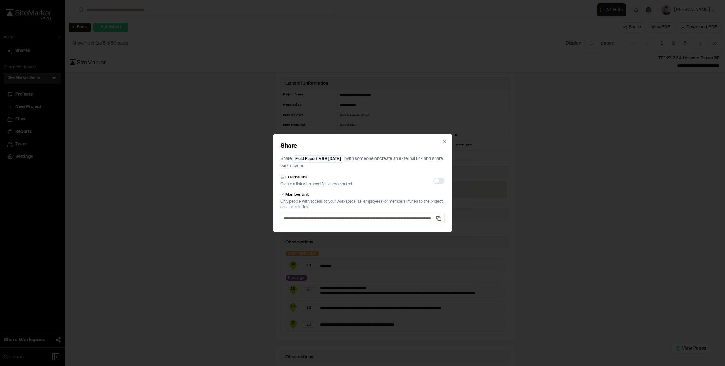
click at [436, 178] on button "External link" at bounding box center [438, 181] width 11 height 6
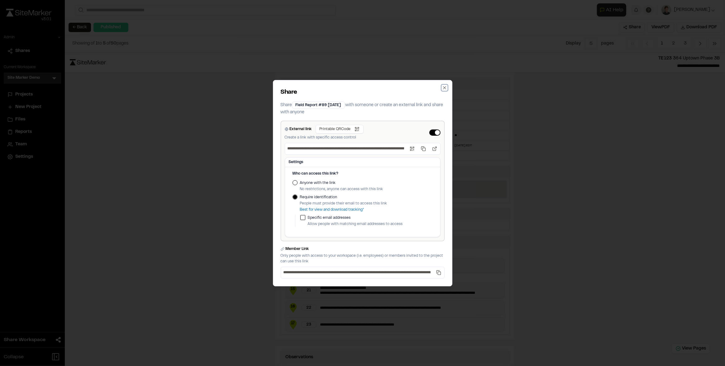
click at [443, 86] on icon "button" at bounding box center [444, 87] width 5 height 5
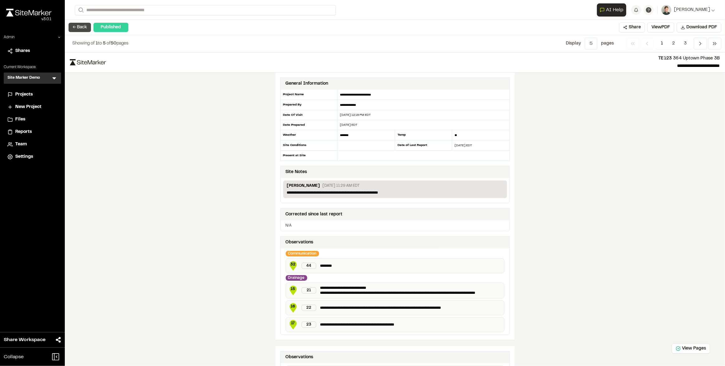
click at [85, 27] on button "← Back" at bounding box center [80, 27] width 22 height 9
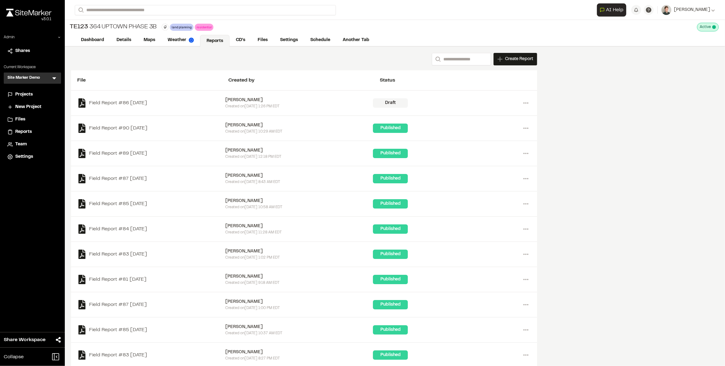
click at [23, 121] on span "Files" at bounding box center [20, 119] width 10 height 7
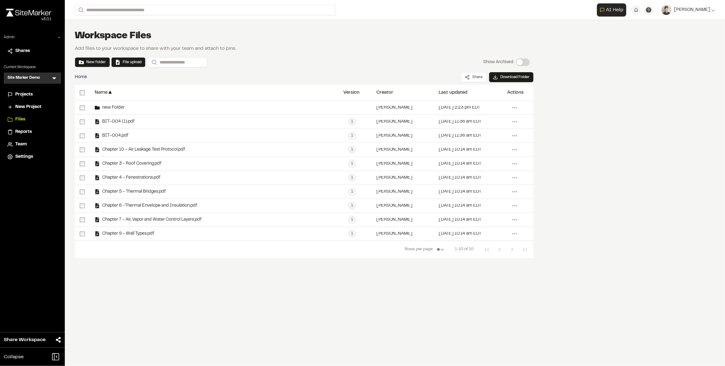
click at [26, 133] on span "Reports" at bounding box center [23, 132] width 17 height 7
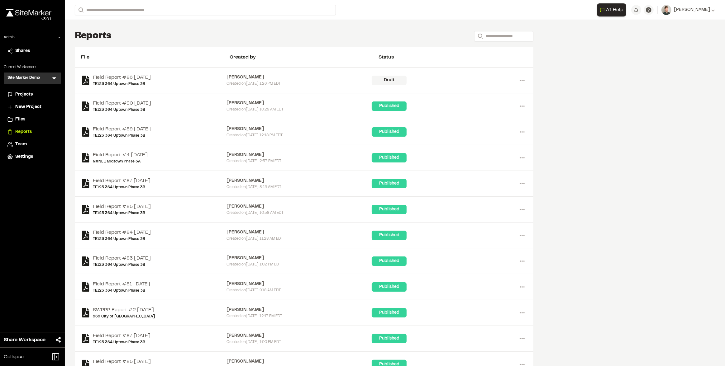
click at [23, 93] on span "Projects" at bounding box center [23, 94] width 17 height 7
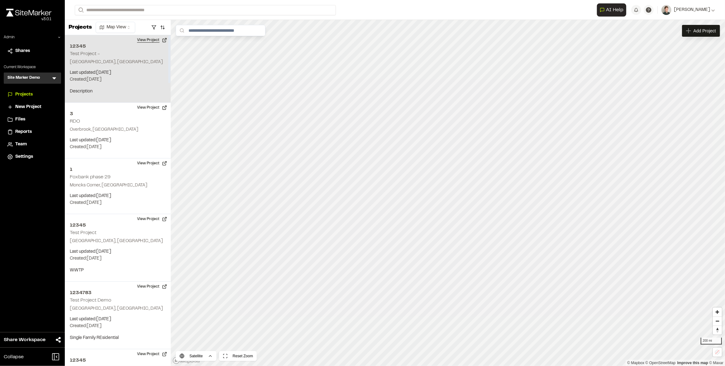
click at [155, 40] on button "View Project" at bounding box center [151, 40] width 37 height 10
click at [165, 42] on button "View Project" at bounding box center [151, 40] width 37 height 10
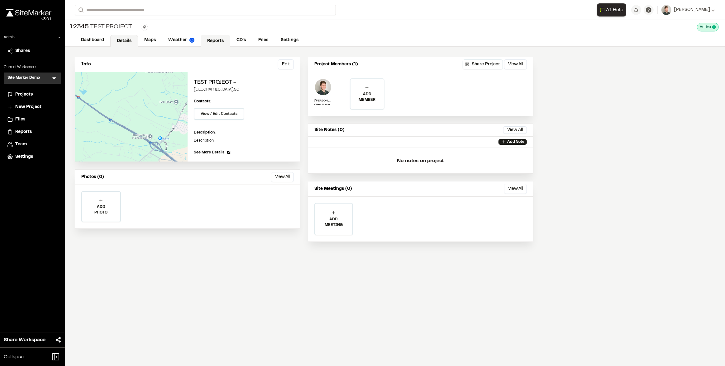
click at [215, 39] on link "Reports" at bounding box center [216, 41] width 30 height 12
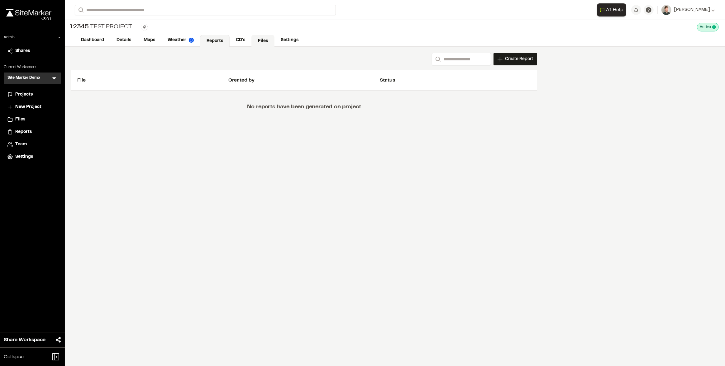
click at [262, 37] on link "Files" at bounding box center [262, 41] width 23 height 12
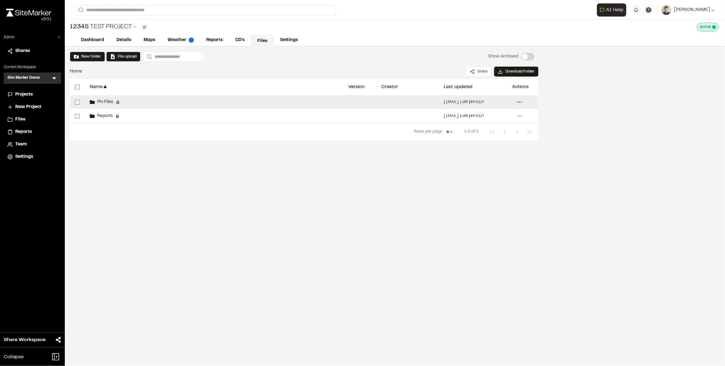
click at [520, 101] on icon at bounding box center [520, 102] width 10 height 10
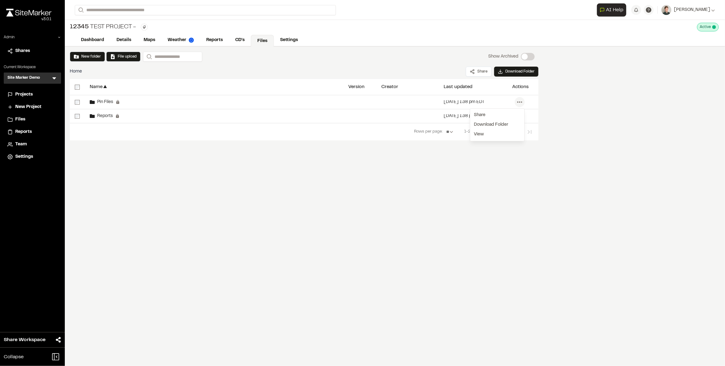
click at [315, 162] on div "Name ▲ Version Creator ▲ Last updated ▲ Actions Pin Files Permanent folders are…" at bounding box center [304, 125] width 469 height 93
click at [87, 58] on button "New folder" at bounding box center [87, 57] width 27 height 6
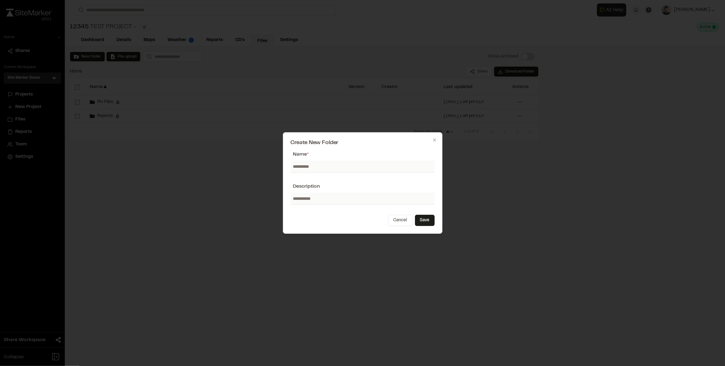
click at [302, 169] on input "text" at bounding box center [363, 167] width 144 height 12
type input "**********"
click at [425, 218] on button "Save" at bounding box center [425, 220] width 20 height 11
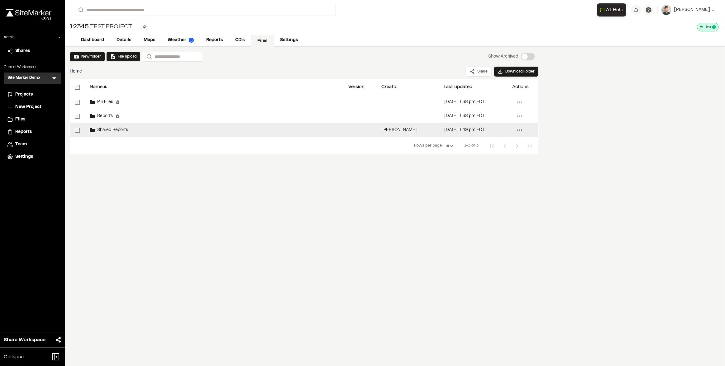
click at [519, 130] on circle at bounding box center [519, 130] width 1 height 1
click at [479, 142] on div "Share" at bounding box center [497, 143] width 54 height 9
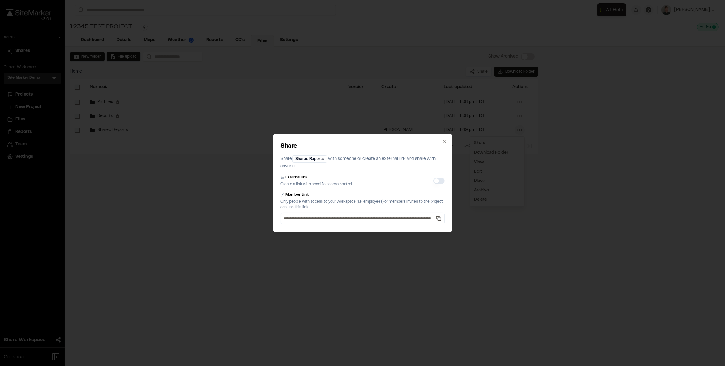
click at [437, 182] on button "External link" at bounding box center [438, 181] width 11 height 6
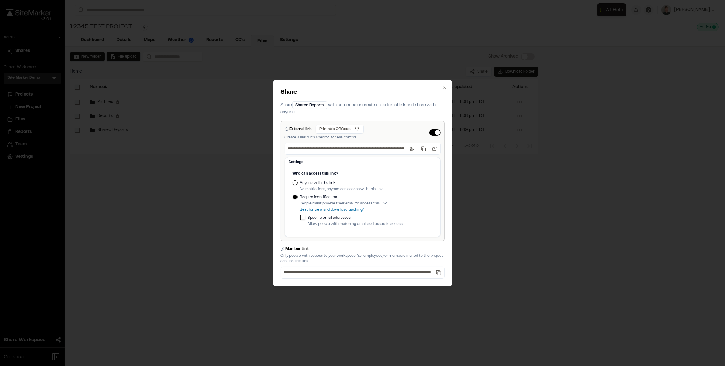
click at [293, 183] on button "Anyone with the link" at bounding box center [295, 182] width 5 height 5
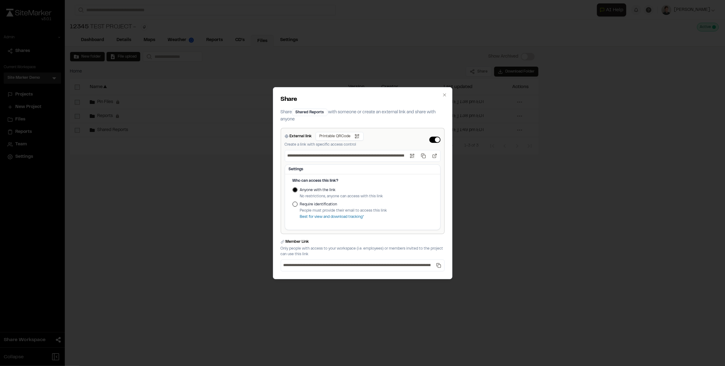
click at [295, 202] on button "Require identification" at bounding box center [295, 204] width 5 height 5
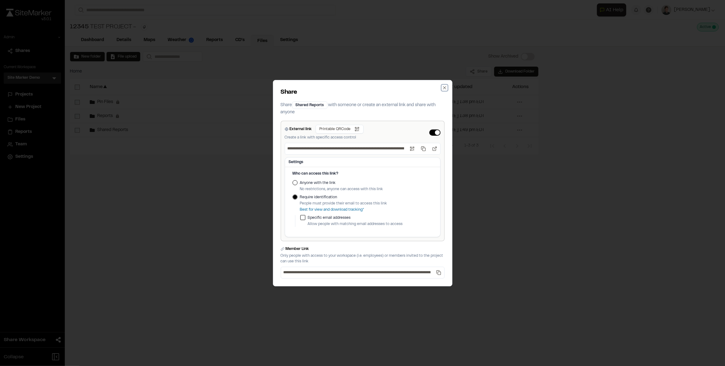
click at [442, 90] on icon "button" at bounding box center [444, 87] width 5 height 5
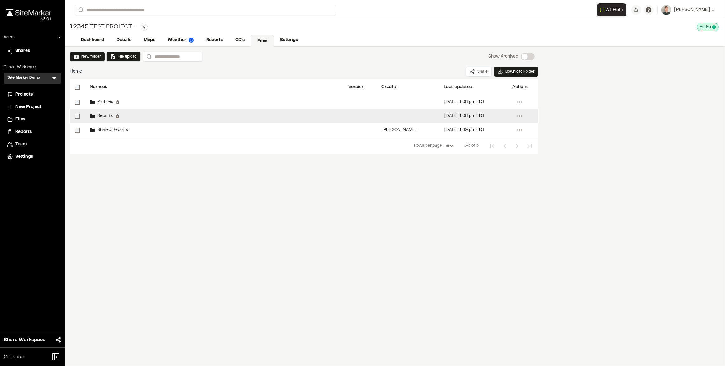
click at [106, 116] on span "Reports" at bounding box center [104, 116] width 18 height 4
click at [141, 120] on div "Permanent folders aren't editable. All reports will be automatically added to t…" at bounding box center [116, 133] width 100 height 31
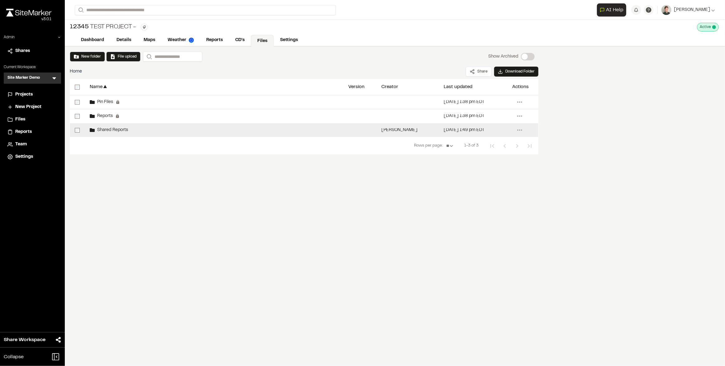
click at [117, 133] on div "Shared Reports" at bounding box center [214, 130] width 259 height 14
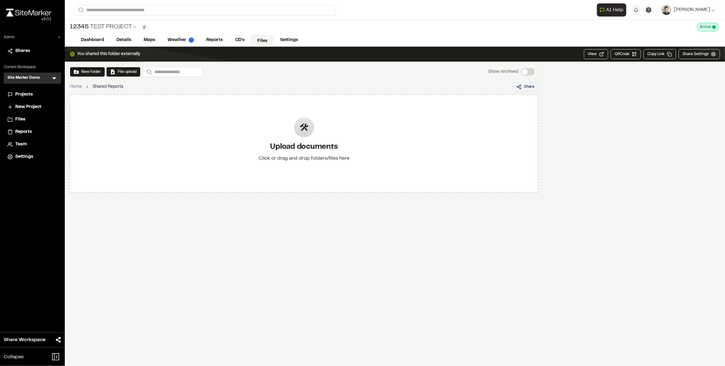
click at [530, 84] on button "Share" at bounding box center [526, 87] width 26 height 10
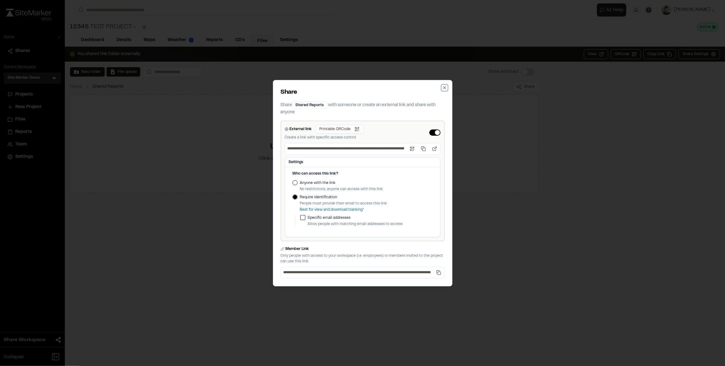
click at [445, 87] on icon "button" at bounding box center [444, 87] width 3 height 3
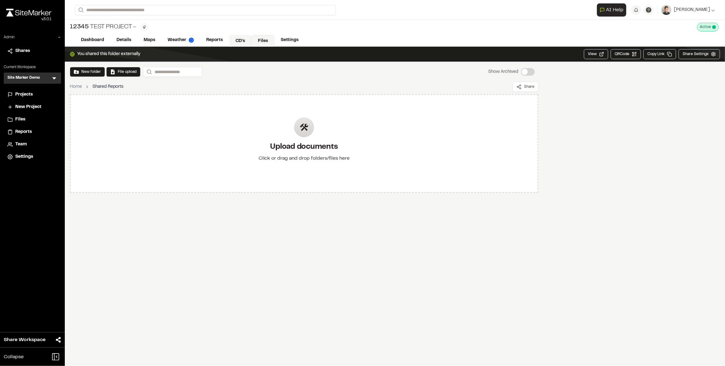
click at [241, 42] on link "CD's" at bounding box center [240, 41] width 22 height 12
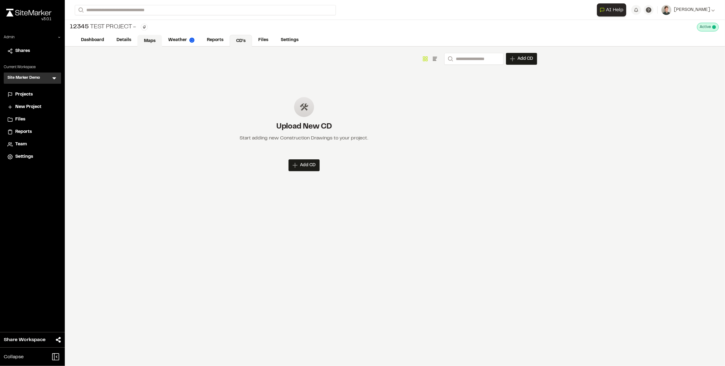
click at [145, 40] on link "Maps" at bounding box center [149, 41] width 25 height 12
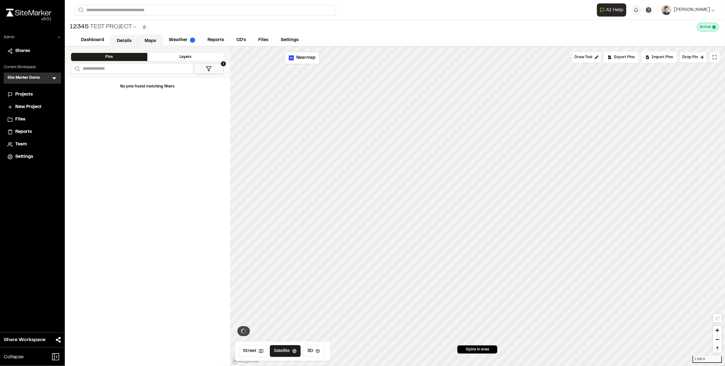
click at [121, 38] on link "Details" at bounding box center [124, 41] width 28 height 12
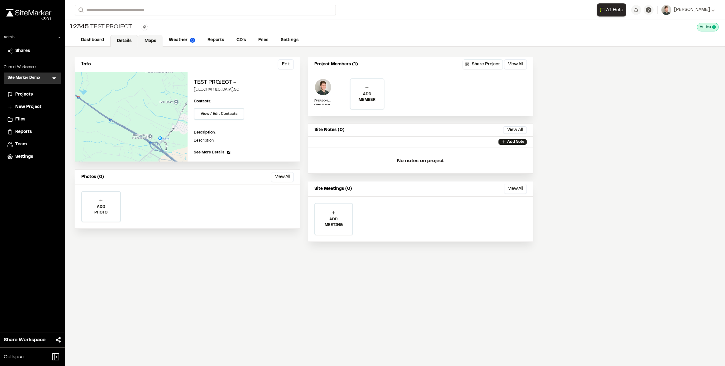
click at [152, 44] on link "Maps" at bounding box center [150, 41] width 25 height 12
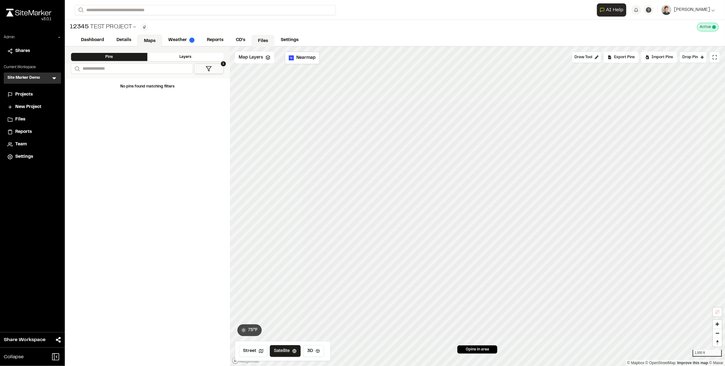
click at [267, 40] on link "Files" at bounding box center [262, 41] width 23 height 12
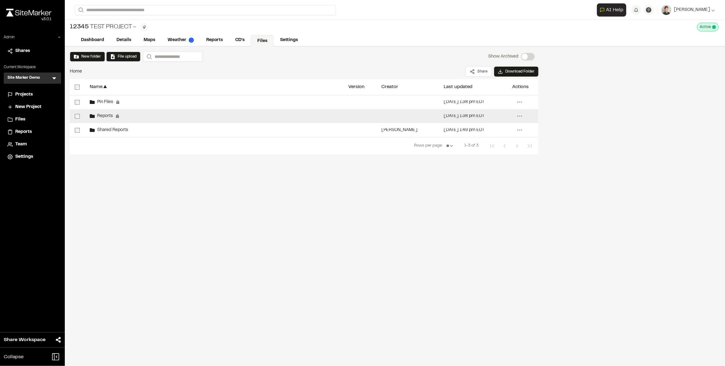
click at [126, 118] on div "Reports Permanent folders aren't editable. All reports will be automatically ad…" at bounding box center [214, 116] width 259 height 14
click at [508, 71] on button "Download Folder" at bounding box center [516, 72] width 44 height 10
click at [555, 109] on div "New folder File upload Search Show Archived Show Archived Home Share Download F…" at bounding box center [395, 207] width 660 height 320
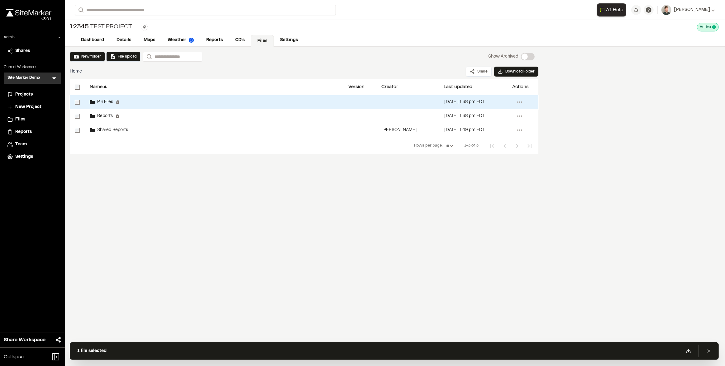
click at [76, 105] on div at bounding box center [77, 102] width 15 height 14
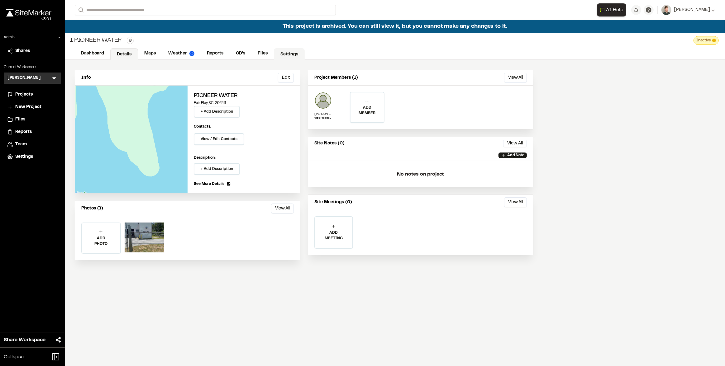
click at [295, 54] on link "Settings" at bounding box center [289, 54] width 31 height 12
